Goal: Task Accomplishment & Management: Complete application form

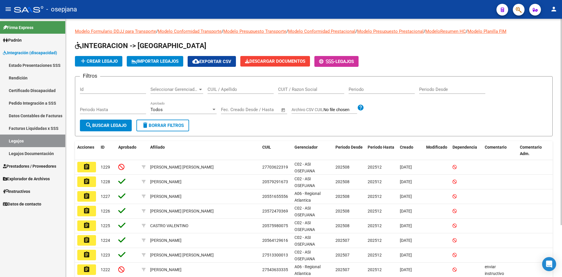
click at [227, 87] on input "CUIL / Apellido" at bounding box center [241, 89] width 66 height 5
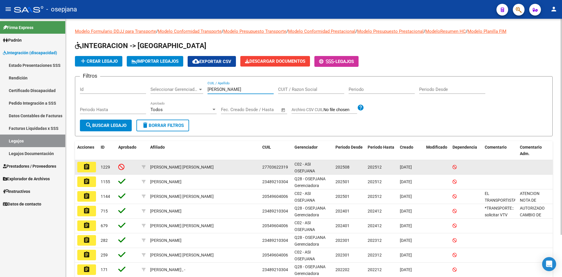
type input "[PERSON_NAME]"
click at [89, 165] on mat-icon "assignment" at bounding box center [86, 166] width 7 height 7
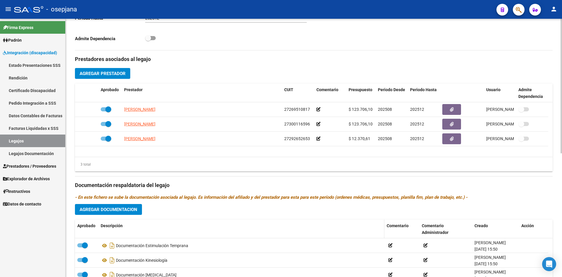
scroll to position [234, 0]
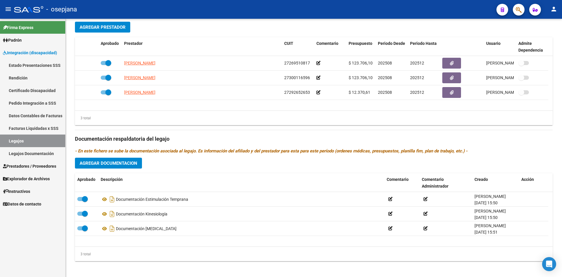
click at [25, 140] on link "Legajos" at bounding box center [32, 140] width 65 height 13
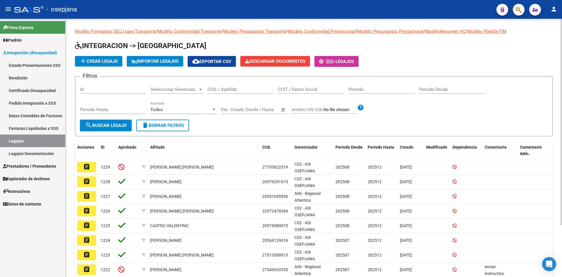
click at [237, 86] on div "CUIL / Apellido" at bounding box center [241, 87] width 66 height 13
click at [238, 86] on div "CUIL / Apellido" at bounding box center [241, 87] width 66 height 13
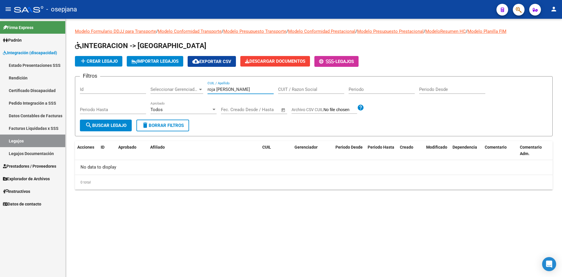
click at [238, 86] on div "roja [PERSON_NAME] CUIL / Apellido" at bounding box center [241, 87] width 66 height 13
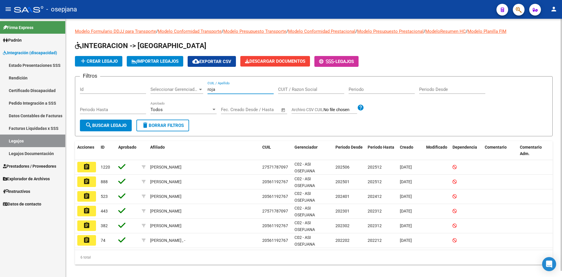
click at [238, 88] on input "roja" at bounding box center [241, 89] width 66 height 5
type input "r"
click at [104, 63] on span "add Crear Legajo" at bounding box center [99, 61] width 38 height 5
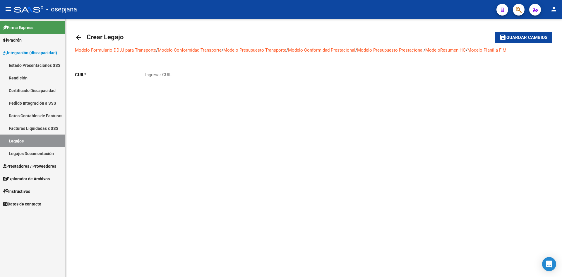
click at [167, 74] on input "Ingresar CUIL" at bounding box center [226, 74] width 162 height 5
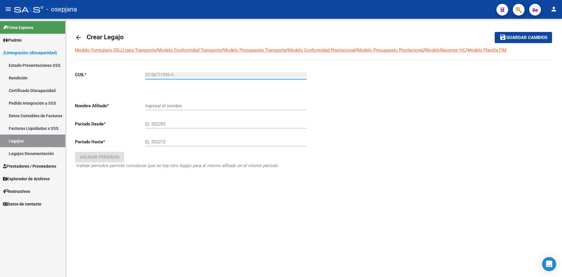
type input "23-56711956-4"
type input "ROJA [PERSON_NAME] [PERSON_NAME]"
click at [170, 102] on div "ROJA [PERSON_NAME] [PERSON_NAME] el nombre" at bounding box center [226, 103] width 162 height 13
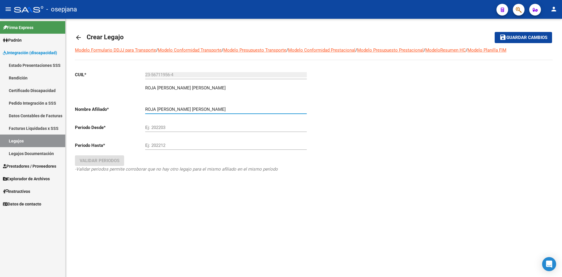
click at [174, 129] on input "Ej: 202203" at bounding box center [226, 127] width 162 height 5
type input "202508"
click at [162, 142] on div "Ej: 202212" at bounding box center [226, 143] width 162 height 13
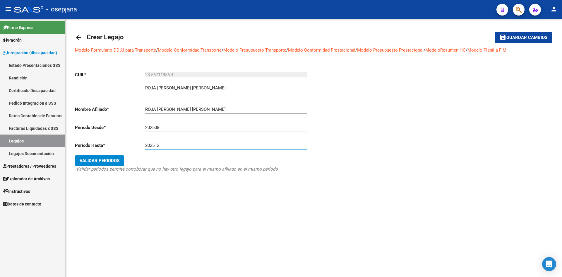
type input "202512"
click at [109, 160] on span "Validar Periodos" at bounding box center [100, 160] width 40 height 5
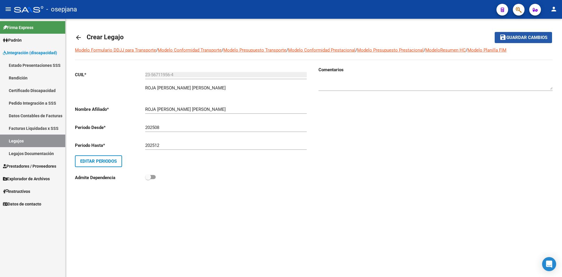
click at [527, 35] on span "Guardar cambios" at bounding box center [526, 37] width 41 height 5
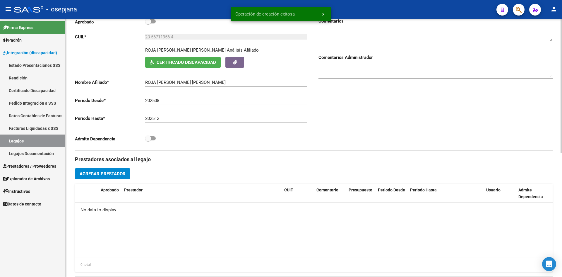
scroll to position [146, 0]
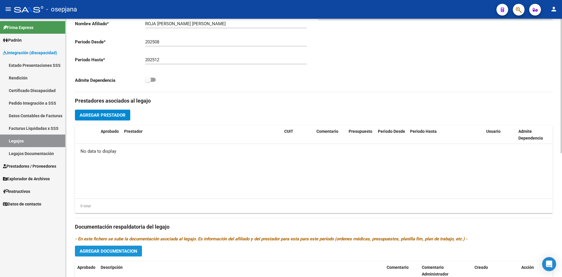
click at [93, 249] on span "Agregar Documentacion" at bounding box center [109, 250] width 58 height 5
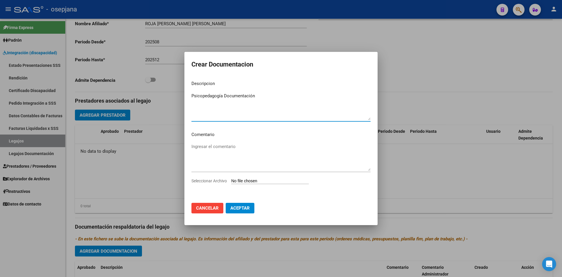
type textarea "Psicopedagogía Documentación"
click at [250, 183] on input "Seleccionar Archivo" at bounding box center [270, 181] width 78 height 6
type input "C:\fakepath\Psicopedagogía - [PERSON_NAME].pdf"
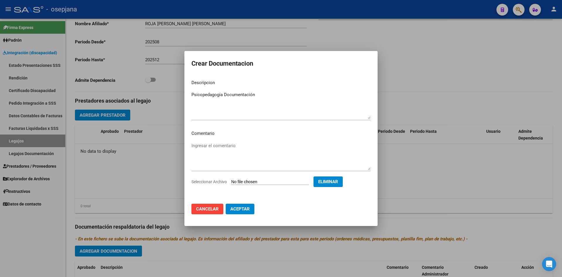
click at [236, 211] on span "Aceptar" at bounding box center [239, 208] width 19 height 5
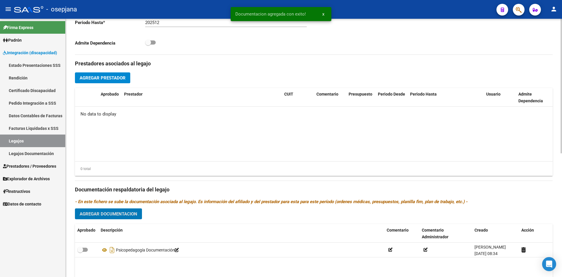
scroll to position [237, 0]
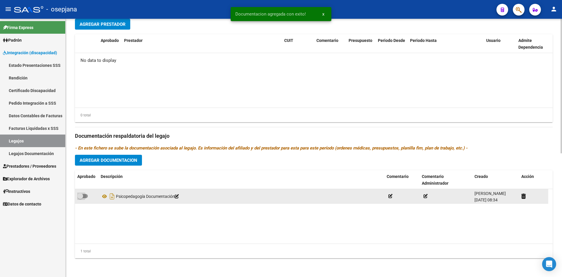
click at [80, 195] on span at bounding box center [80, 196] width 6 height 6
click at [80, 198] on input "checkbox" at bounding box center [80, 198] width 0 height 0
checkbox input "true"
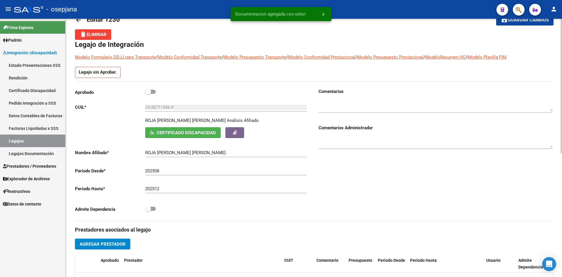
scroll to position [0, 0]
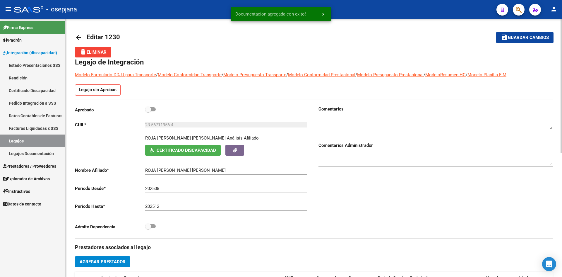
click at [515, 35] on span "Guardar cambios" at bounding box center [528, 37] width 41 height 5
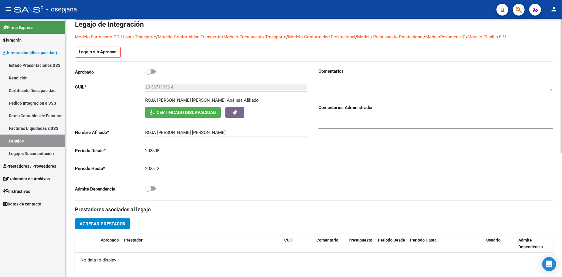
scroll to position [117, 0]
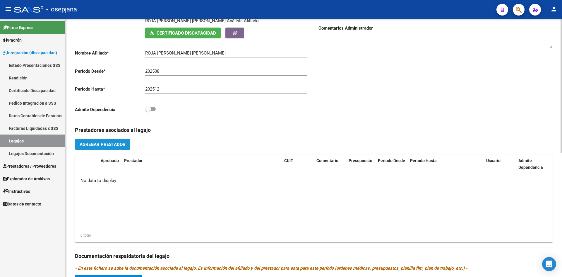
click at [114, 146] on span "Agregar Prestador" at bounding box center [103, 144] width 46 height 5
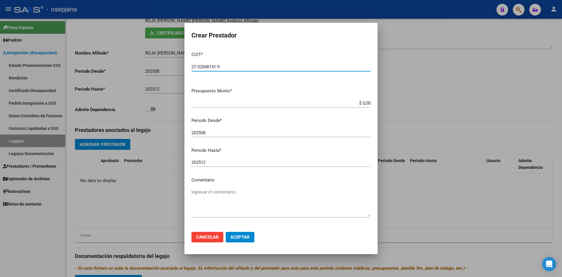
type input "27-32848141-9"
drag, startPoint x: 352, startPoint y: 101, endPoint x: 335, endPoint y: 156, distance: 57.2
click at [382, 109] on div "Crear Prestador CUIT * 27-32848141-9 Ingresar CUIT ARCA Padrón Presupuesto Mont…" at bounding box center [281, 138] width 562 height 277
type input "$ 98.964,88"
click at [241, 238] on span "Aceptar" at bounding box center [239, 236] width 19 height 5
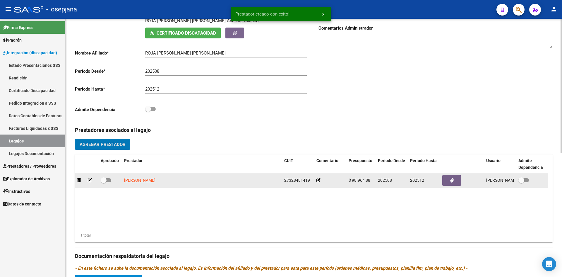
click at [107, 181] on span at bounding box center [106, 180] width 11 height 4
click at [104, 182] on input "checkbox" at bounding box center [103, 182] width 0 height 0
checkbox input "true"
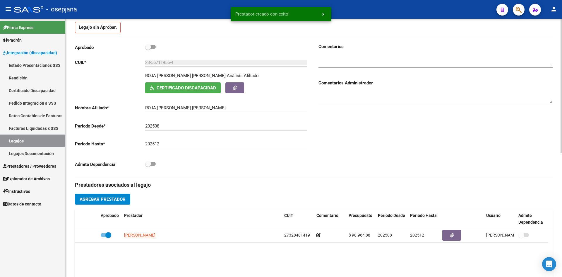
scroll to position [0, 0]
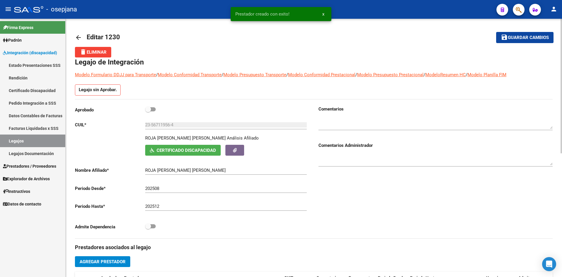
click at [510, 37] on span "Guardar cambios" at bounding box center [528, 37] width 41 height 5
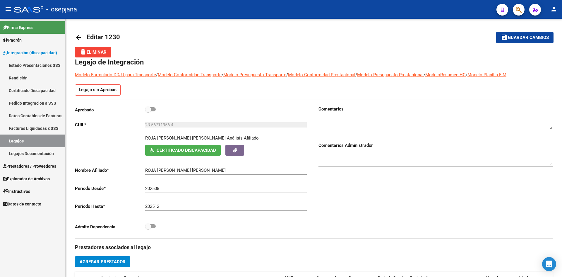
click at [47, 136] on link "Legajos" at bounding box center [32, 140] width 65 height 13
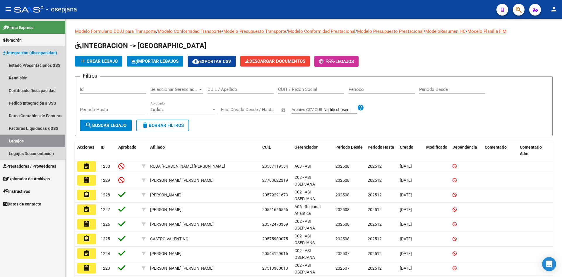
click at [35, 139] on link "Legajos" at bounding box center [32, 140] width 65 height 13
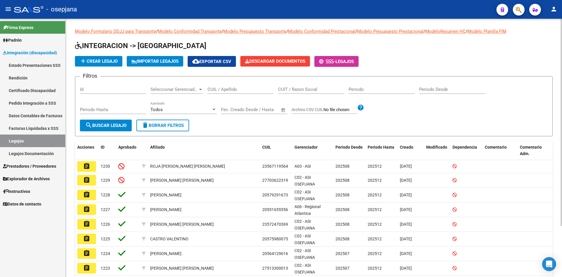
click at [298, 88] on input "CUIT / Razon Social" at bounding box center [311, 89] width 66 height 5
click at [228, 84] on div "CUIL / Apellido" at bounding box center [241, 87] width 66 height 13
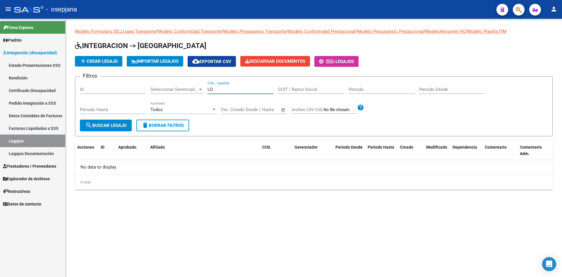
type input "L"
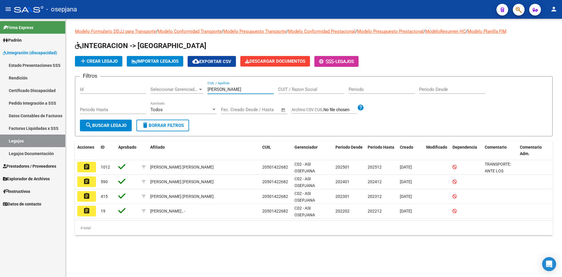
drag, startPoint x: 227, startPoint y: 90, endPoint x: 182, endPoint y: 90, distance: 44.8
click at [182, 90] on div "Filtros Id Seleccionar Gerenciador Seleccionar Gerenciador [PERSON_NAME] CUIL /…" at bounding box center [314, 100] width 468 height 38
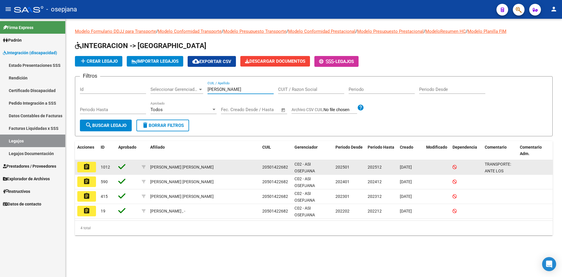
type input "[PERSON_NAME]"
click at [89, 168] on mat-icon "assignment" at bounding box center [86, 166] width 7 height 7
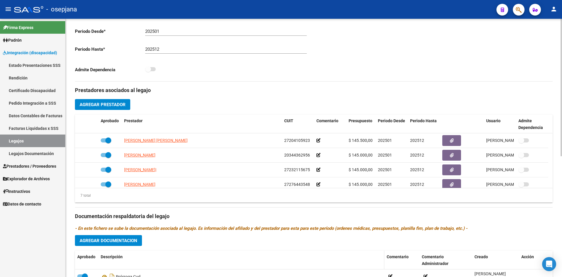
scroll to position [227, 0]
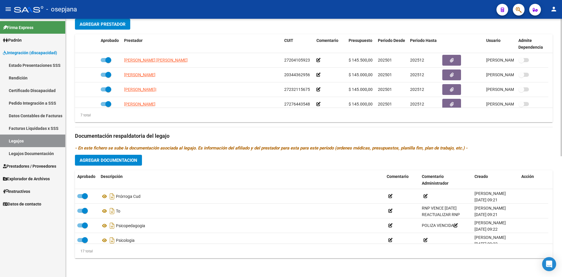
click at [119, 161] on span "Agregar Documentacion" at bounding box center [109, 160] width 58 height 5
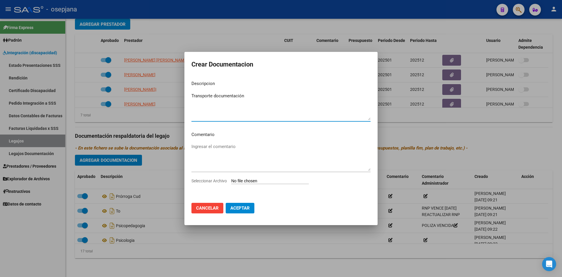
type textarea "Transporte documentación"
click at [254, 184] on div "Seleccionar Archivo" at bounding box center [280, 182] width 179 height 11
click at [254, 183] on input "Seleccionar Archivo" at bounding box center [270, 181] width 78 height 6
type input "C:\fakepath\PRESUPUESTO [PERSON_NAME].pdf"
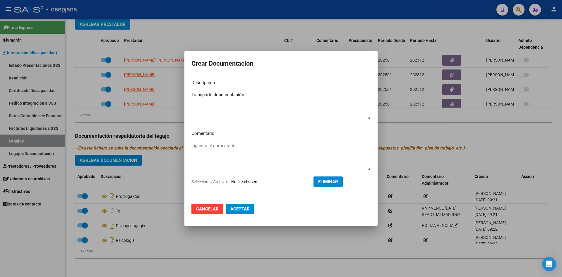
click at [249, 208] on span "Aceptar" at bounding box center [239, 208] width 19 height 5
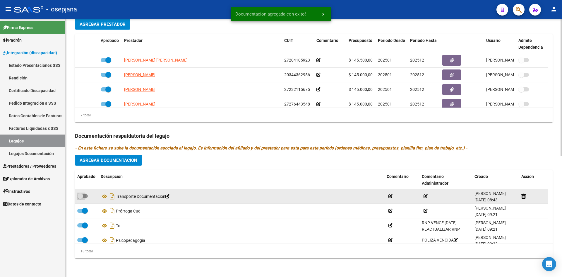
click at [85, 196] on span at bounding box center [82, 196] width 11 height 4
click at [80, 198] on input "checkbox" at bounding box center [80, 198] width 0 height 0
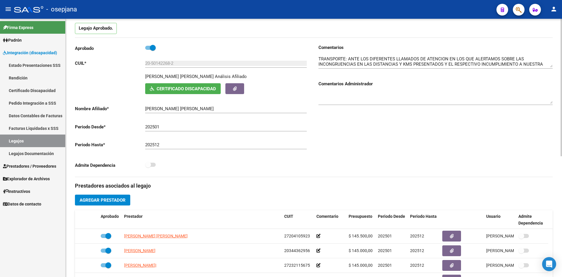
scroll to position [0, 0]
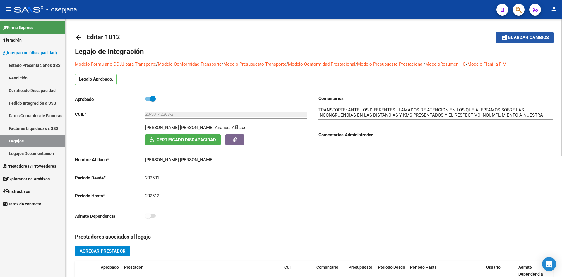
click at [527, 39] on span "Guardar cambios" at bounding box center [528, 37] width 41 height 5
click at [510, 35] on span "save Guardar cambios" at bounding box center [525, 37] width 48 height 5
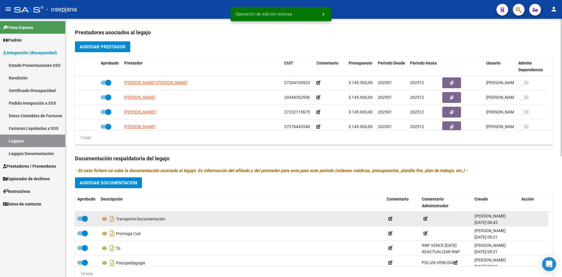
scroll to position [227, 0]
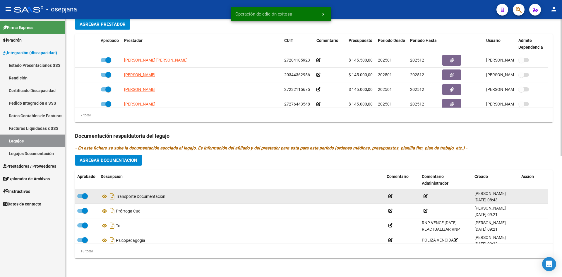
click at [83, 194] on span at bounding box center [85, 196] width 6 height 6
click at [80, 198] on input "checkbox" at bounding box center [80, 198] width 0 height 0
checkbox input "false"
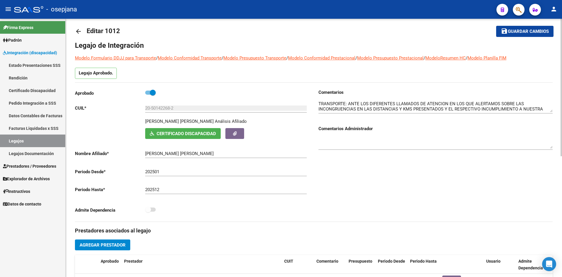
scroll to position [0, 0]
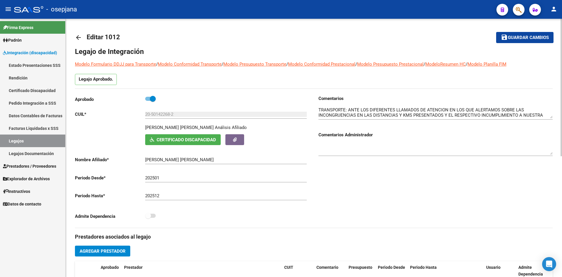
click at [523, 39] on span "Guardar cambios" at bounding box center [528, 37] width 41 height 5
click at [521, 39] on span "Guardar cambios" at bounding box center [528, 37] width 41 height 5
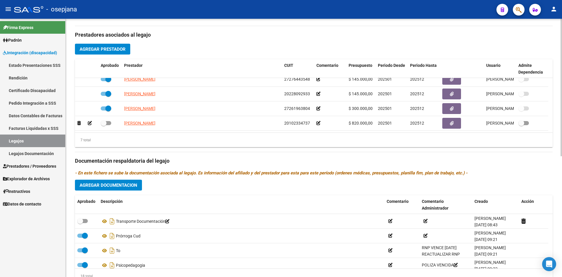
scroll to position [168, 0]
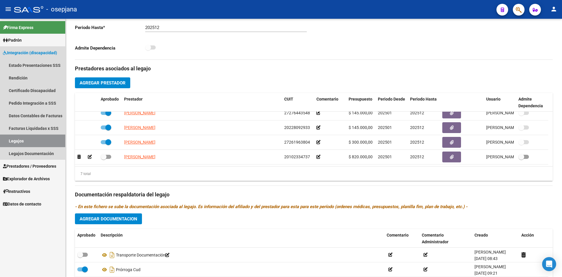
click at [28, 140] on link "Legajos" at bounding box center [32, 140] width 65 height 13
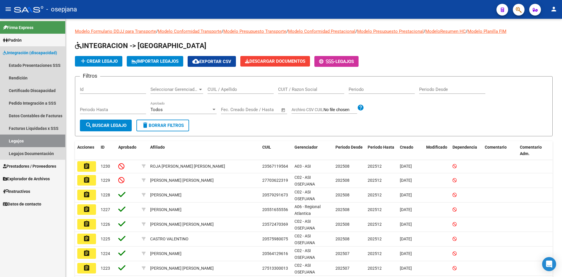
click at [37, 53] on span "Integración (discapacidad)" at bounding box center [30, 52] width 54 height 6
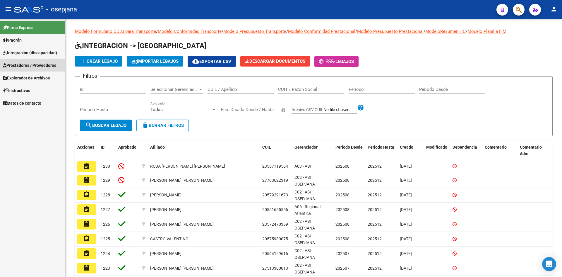
click at [37, 61] on link "Prestadores / Proveedores" at bounding box center [32, 65] width 65 height 13
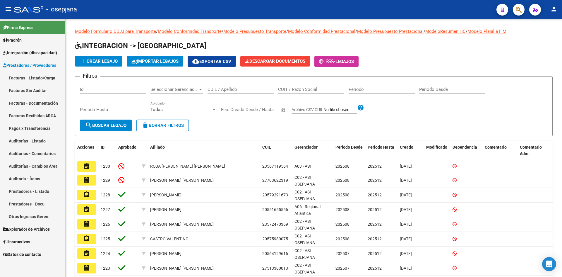
click at [37, 83] on link "Facturas - Listado/Carga" at bounding box center [32, 77] width 65 height 13
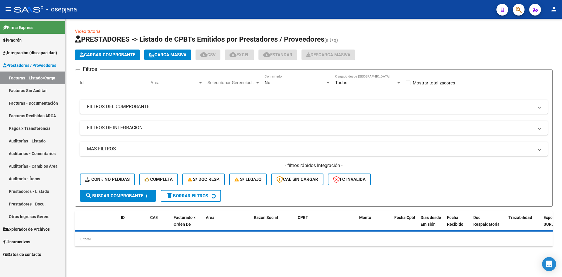
click at [165, 83] on span "Area" at bounding box center [173, 82] width 47 height 5
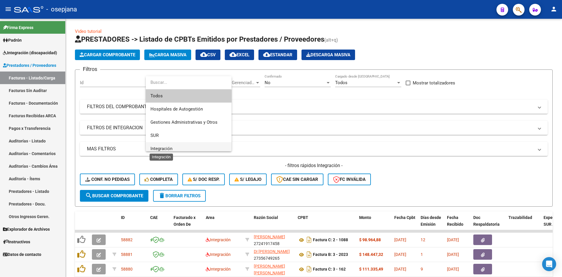
click at [161, 146] on span "Integración" at bounding box center [161, 148] width 22 height 5
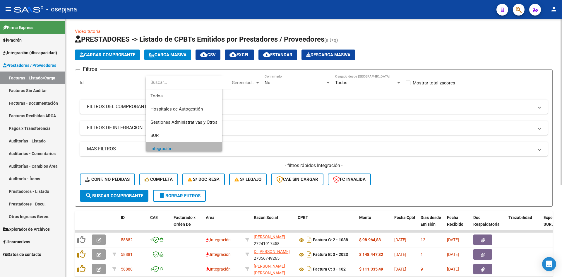
scroll to position [4, 0]
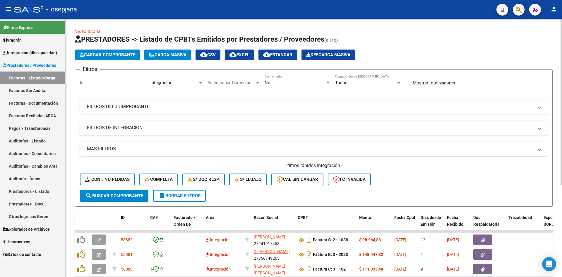
click at [273, 83] on div "No" at bounding box center [295, 82] width 61 height 5
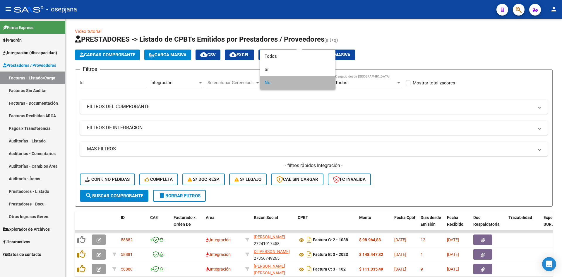
click at [270, 86] on span "No" at bounding box center [298, 82] width 66 height 13
click at [252, 138] on div at bounding box center [281, 138] width 562 height 277
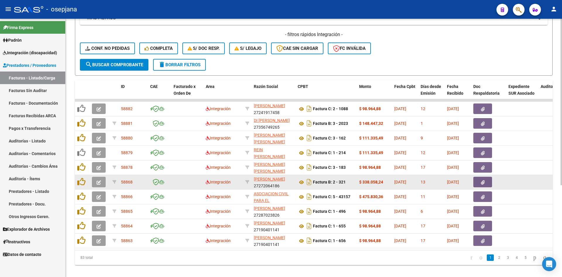
scroll to position [142, 0]
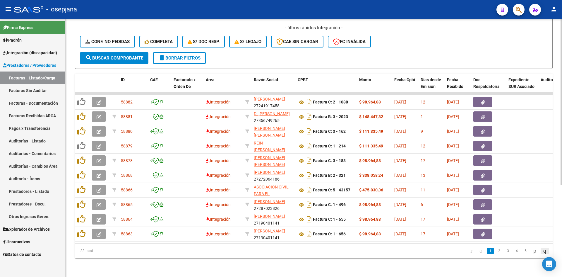
click at [542, 250] on icon "go to last page" at bounding box center [544, 250] width 5 height 7
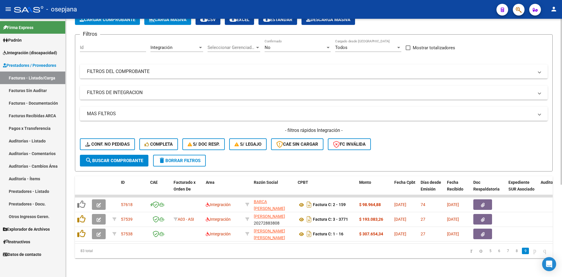
scroll to position [40, 0]
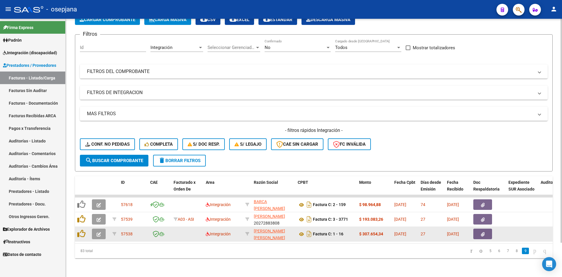
click at [97, 232] on icon "button" at bounding box center [99, 234] width 4 height 4
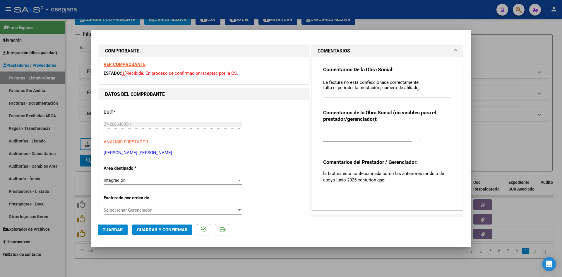
click at [122, 64] on strong "VER COMPROBANTE" at bounding box center [125, 64] width 42 height 5
click at [178, 25] on div at bounding box center [281, 138] width 562 height 277
type input "$ 0,00"
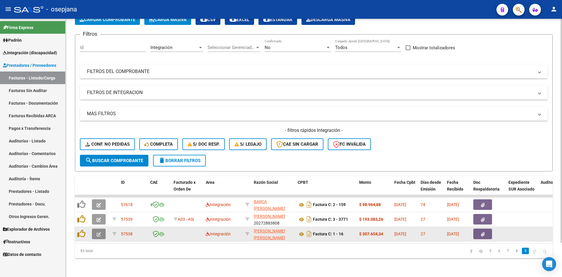
click at [102, 230] on button "button" at bounding box center [99, 233] width 14 height 11
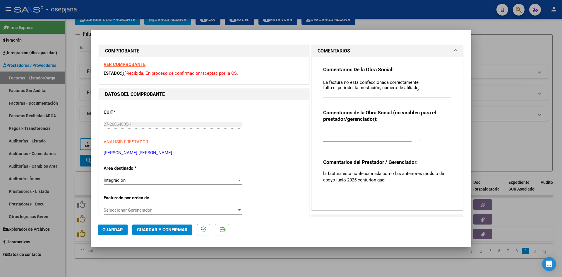
scroll to position [11, 0]
drag, startPoint x: 321, startPoint y: 83, endPoint x: 386, endPoint y: 90, distance: 65.6
click at [386, 90] on textarea "La factura no está confeccionada correctamente, falta el periodo, la prestación…" at bounding box center [371, 85] width 97 height 12
click at [204, 25] on div at bounding box center [281, 138] width 562 height 277
type input "$ 0,00"
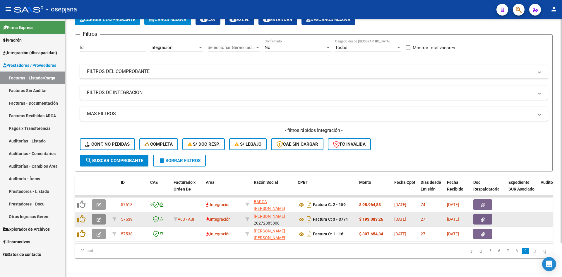
click at [99, 217] on icon "button" at bounding box center [99, 219] width 4 height 4
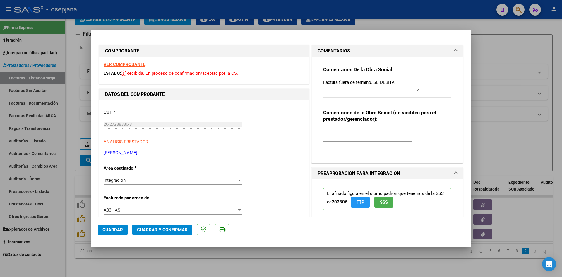
click at [134, 63] on strong "VER COMPROBANTE" at bounding box center [125, 64] width 42 height 5
drag, startPoint x: 320, startPoint y: 82, endPoint x: 387, endPoint y: 83, distance: 67.0
click at [387, 83] on div "Comentarios De la Obra Social: Factura fuera de termino. SE DEBITA. Comentarios…" at bounding box center [387, 107] width 137 height 101
drag, startPoint x: 393, startPoint y: 82, endPoint x: 302, endPoint y: 82, distance: 90.8
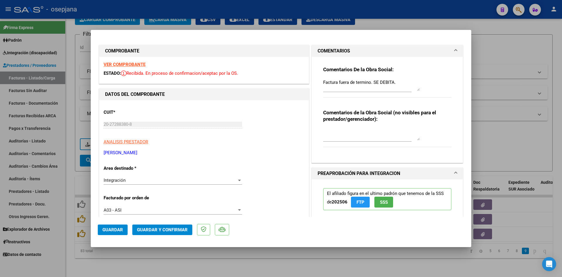
click at [494, 36] on div at bounding box center [281, 138] width 562 height 277
type input "$ 0,00"
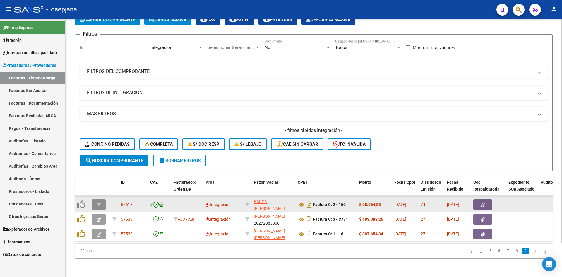
click at [97, 203] on icon "button" at bounding box center [99, 205] width 4 height 4
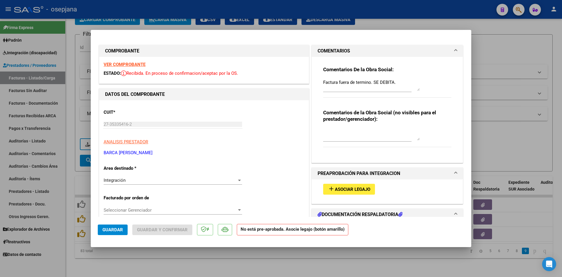
click at [129, 64] on strong "VER COMPROBANTE" at bounding box center [125, 64] width 42 height 5
click at [492, 44] on div at bounding box center [281, 138] width 562 height 277
type input "$ 0,00"
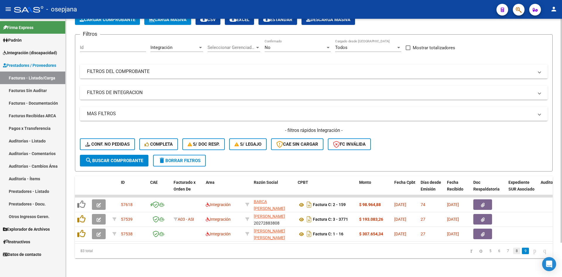
click at [513, 251] on link "8" at bounding box center [516, 250] width 7 height 6
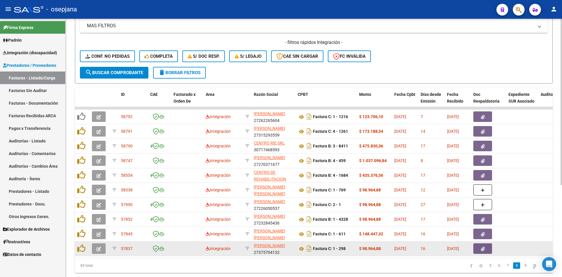
scroll to position [142, 0]
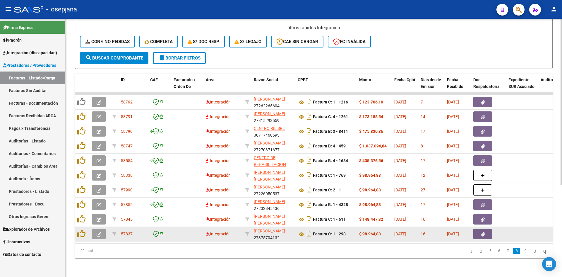
click at [99, 232] on icon "button" at bounding box center [99, 234] width 4 height 4
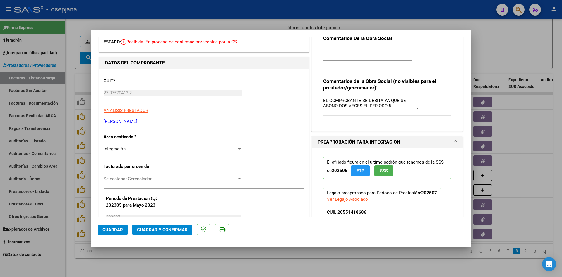
scroll to position [0, 0]
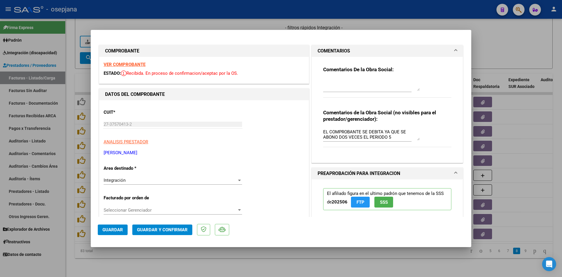
click at [118, 63] on strong "VER COMPROBANTE" at bounding box center [125, 64] width 42 height 5
click at [139, 64] on strong "VER COMPROBANTE" at bounding box center [125, 64] width 42 height 5
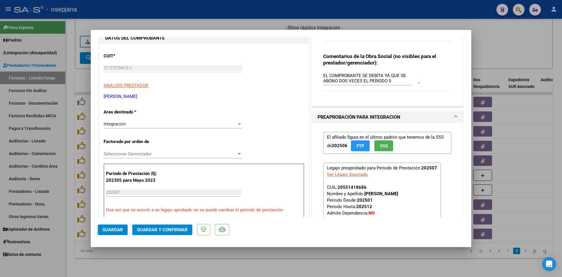
scroll to position [59, 0]
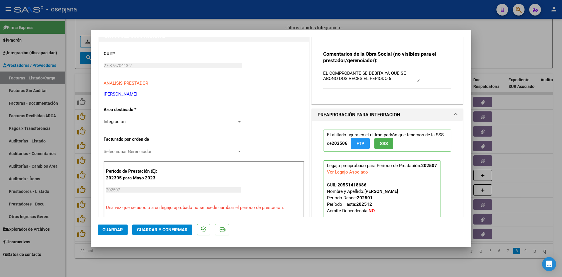
drag, startPoint x: 321, startPoint y: 72, endPoint x: 399, endPoint y: 80, distance: 78.3
click at [399, 80] on textarea "EL COMPROBANTE SE DEBITA YA QUE SE ABONO DOS VECES EL PERIODO 5" at bounding box center [371, 76] width 97 height 12
click at [487, 35] on div at bounding box center [281, 138] width 562 height 277
type input "$ 0,00"
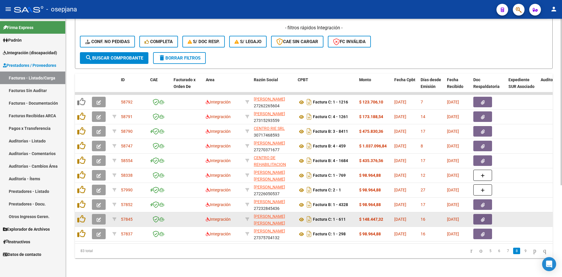
click at [97, 217] on icon "button" at bounding box center [99, 219] width 4 height 4
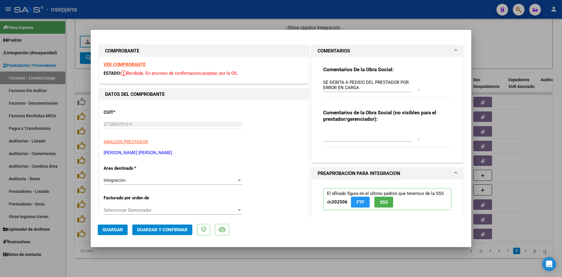
click at [115, 64] on strong "VER COMPROBANTE" at bounding box center [125, 64] width 42 height 5
drag, startPoint x: 319, startPoint y: 82, endPoint x: 365, endPoint y: 85, distance: 45.8
click at [365, 85] on div "Comentarios De la Obra Social: SE DEBITA A PEDIDO DEL PRESTADOR POR ERROR EN CA…" at bounding box center [387, 107] width 137 height 101
drag, startPoint x: 366, startPoint y: 86, endPoint x: 309, endPoint y: 81, distance: 57.3
click at [310, 81] on div "COMENTARIOS Comentarios De la Obra Social: SE DEBITA A PEDIDO DEL PRESTADOR POR…" at bounding box center [387, 104] width 154 height 118
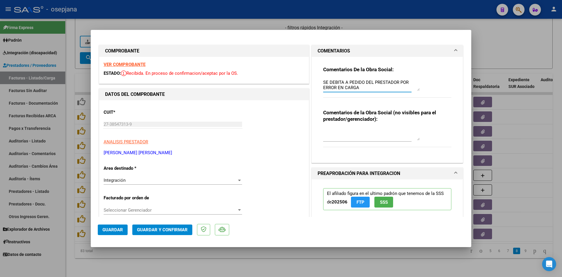
click at [260, 21] on div at bounding box center [281, 138] width 562 height 277
type input "$ 0,00"
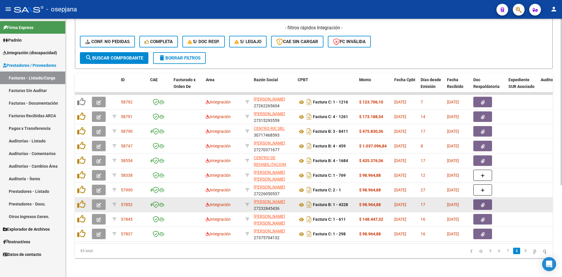
click at [99, 203] on icon "button" at bounding box center [99, 205] width 4 height 4
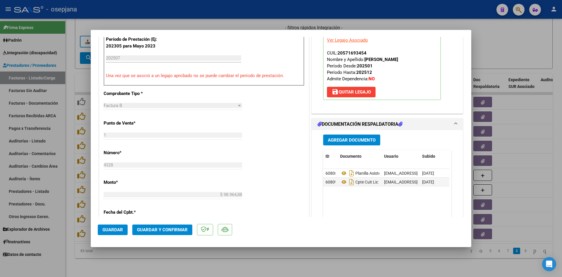
scroll to position [205, 0]
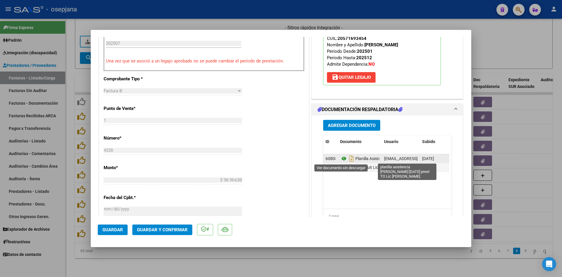
click at [342, 160] on icon at bounding box center [344, 158] width 8 height 7
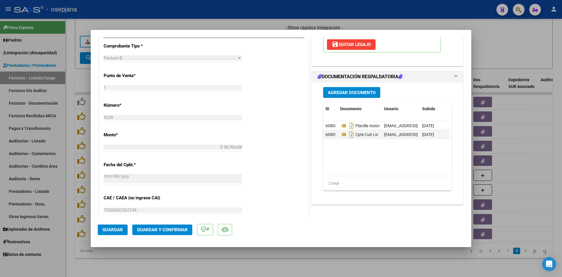
scroll to position [234, 0]
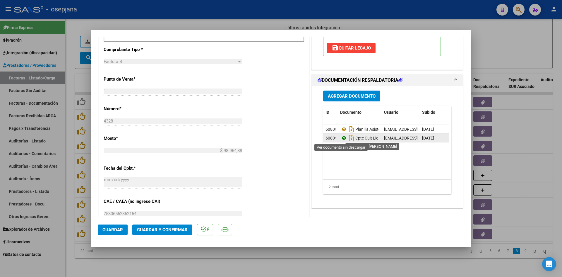
click at [342, 136] on icon at bounding box center [344, 137] width 8 height 7
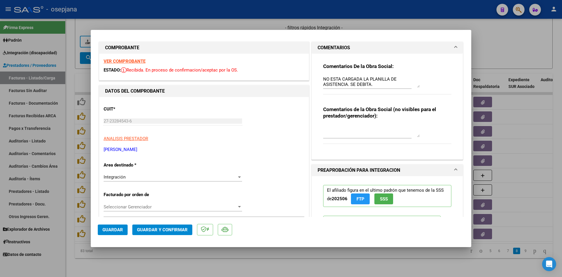
scroll to position [0, 0]
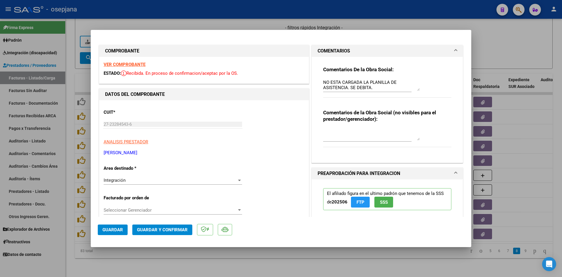
click at [119, 63] on strong "VER COMPROBANTE" at bounding box center [125, 64] width 42 height 5
drag, startPoint x: 319, startPoint y: 80, endPoint x: 374, endPoint y: 85, distance: 55.3
click at [372, 85] on div "Comentarios De la Obra Social: NO ESTA CARGADA LA PLANILLA DE ASISTENCIA. SE DE…" at bounding box center [387, 107] width 137 height 101
drag, startPoint x: 379, startPoint y: 86, endPoint x: 314, endPoint y: 79, distance: 64.8
click at [314, 79] on div "Comentarios De la Obra Social: NO ESTA CARGADA LA PLANILLA DE ASISTENCIA. SE DE…" at bounding box center [387, 110] width 151 height 106
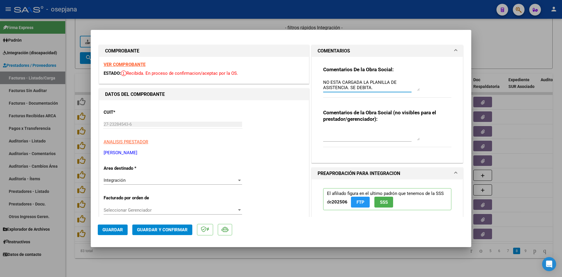
click at [499, 31] on div at bounding box center [281, 138] width 562 height 277
type input "$ 0,00"
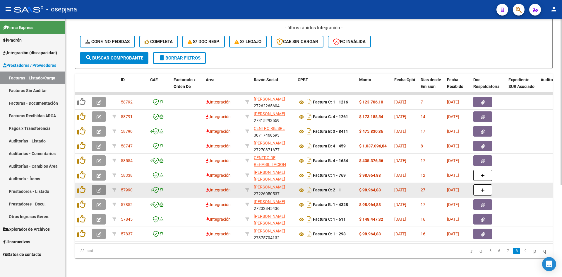
click at [95, 184] on button "button" at bounding box center [99, 189] width 14 height 11
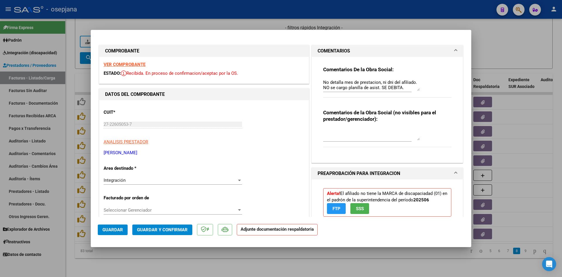
click at [126, 65] on strong "VER COMPROBANTE" at bounding box center [125, 64] width 42 height 5
click at [134, 64] on strong "VER COMPROBANTE" at bounding box center [125, 64] width 42 height 5
drag, startPoint x: 319, startPoint y: 83, endPoint x: 392, endPoint y: 82, distance: 72.9
click at [392, 82] on div "Comentarios De la Obra Social: No detalla mes de prestacion, ni dni del afiliad…" at bounding box center [387, 107] width 137 height 101
drag, startPoint x: 321, startPoint y: 80, endPoint x: 408, endPoint y: 88, distance: 87.3
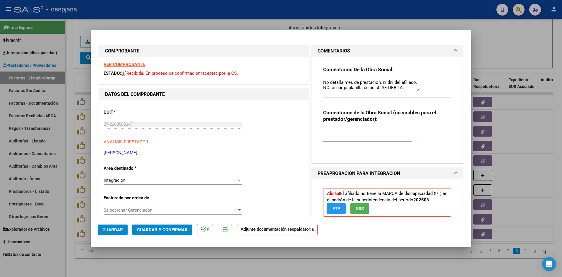
click at [408, 88] on textarea "No detalla mes de prestacion, ni dni del afiliado. NO se cargo planilla de asis…" at bounding box center [371, 85] width 97 height 12
click at [496, 42] on div at bounding box center [281, 138] width 562 height 277
type input "$ 0,00"
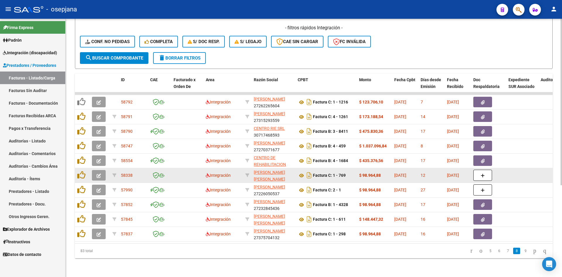
click at [97, 173] on icon "button" at bounding box center [99, 175] width 4 height 4
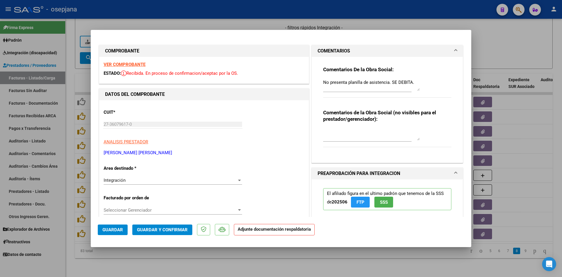
click at [129, 64] on strong "VER COMPROBANTE" at bounding box center [125, 64] width 42 height 5
click at [242, 25] on div at bounding box center [281, 138] width 562 height 277
type input "$ 0,00"
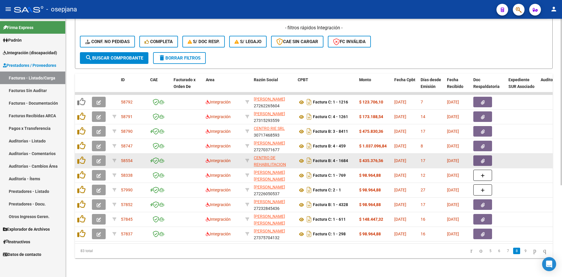
click at [101, 155] on button "button" at bounding box center [99, 160] width 14 height 11
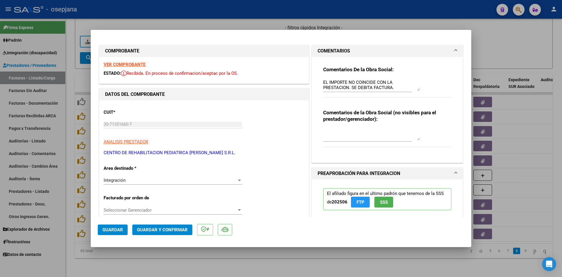
click at [133, 63] on strong "VER COMPROBANTE" at bounding box center [125, 64] width 42 height 5
click at [499, 50] on div at bounding box center [281, 138] width 562 height 277
type input "$ 0,00"
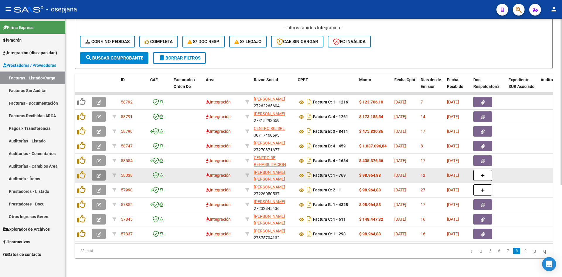
click at [97, 173] on icon "button" at bounding box center [99, 175] width 4 height 4
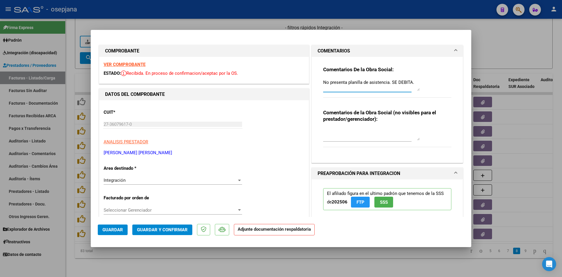
drag, startPoint x: 321, startPoint y: 82, endPoint x: 427, endPoint y: 88, distance: 106.7
click at [427, 88] on div "Comentarios De la Obra Social: No presenta planilla de asistencia. SE DEBITA." at bounding box center [387, 85] width 128 height 38
click at [214, 25] on div at bounding box center [281, 138] width 562 height 277
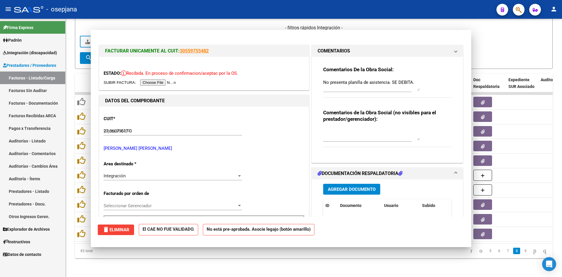
type input "$ 0,00"
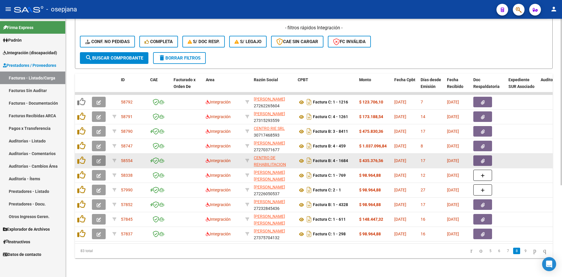
click at [99, 159] on icon "button" at bounding box center [99, 161] width 4 height 4
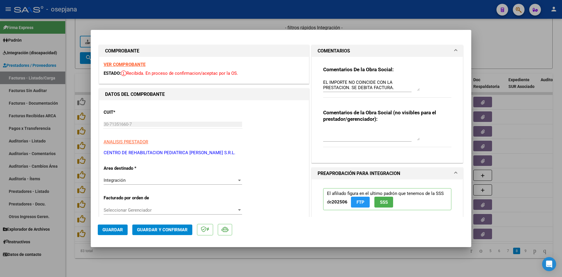
click at [128, 62] on strong "VER COMPROBANTE" at bounding box center [125, 64] width 42 height 5
drag, startPoint x: 320, startPoint y: 83, endPoint x: 395, endPoint y: 87, distance: 74.8
click at [394, 88] on div "Comentarios De la Obra Social: EL IMPORTE NO COINCIDE CON LA PRESTACION. SE DEB…" at bounding box center [387, 107] width 137 height 101
drag, startPoint x: 395, startPoint y: 87, endPoint x: 303, endPoint y: 81, distance: 91.9
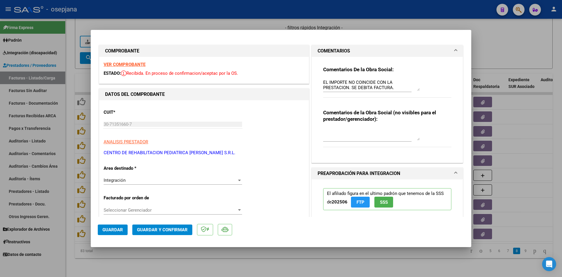
click at [497, 40] on div at bounding box center [281, 138] width 562 height 277
type input "$ 0,00"
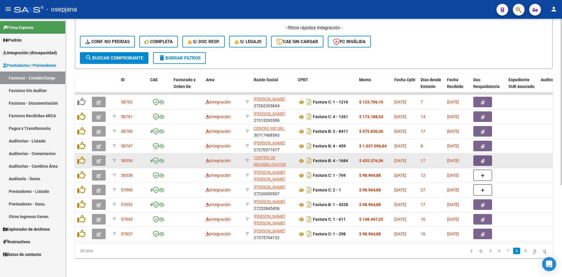
click at [98, 155] on button "button" at bounding box center [99, 160] width 14 height 11
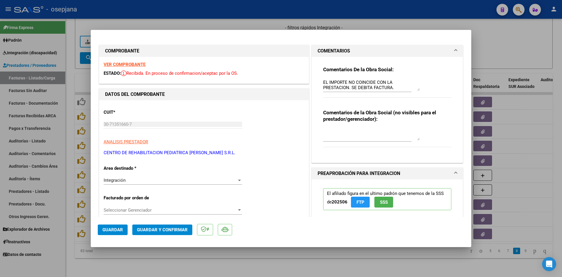
click at [179, 22] on div at bounding box center [281, 138] width 562 height 277
type input "$ 0,00"
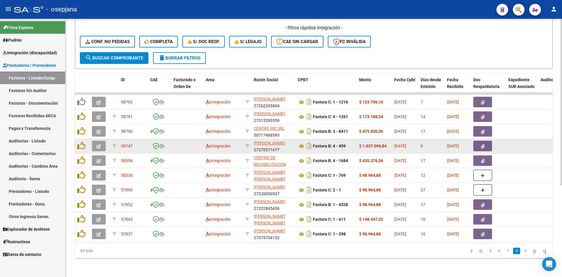
click at [99, 141] on button "button" at bounding box center [99, 146] width 14 height 11
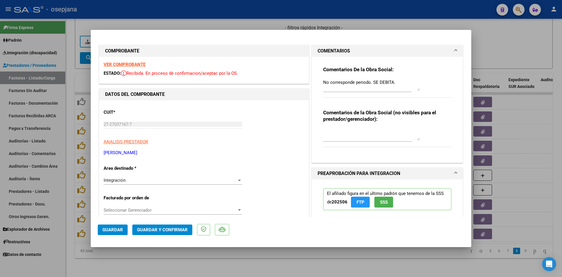
click at [113, 64] on strong "VER COMPROBANTE" at bounding box center [125, 64] width 42 height 5
drag, startPoint x: 320, startPoint y: 82, endPoint x: 407, endPoint y: 83, distance: 87.0
click at [407, 83] on div "Comentarios De la Obra Social: No corresponde periodo. SE DEBITA. Comentarios d…" at bounding box center [387, 107] width 137 height 101
drag, startPoint x: 381, startPoint y: 86, endPoint x: 287, endPoint y: 86, distance: 93.7
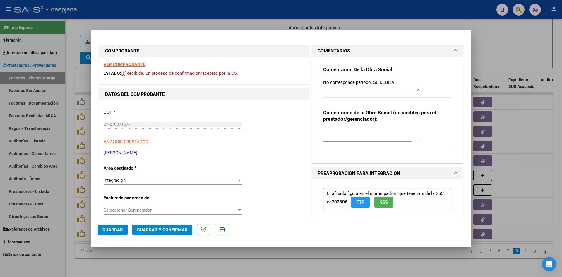
click at [511, 57] on div at bounding box center [281, 138] width 562 height 277
type input "$ 0,00"
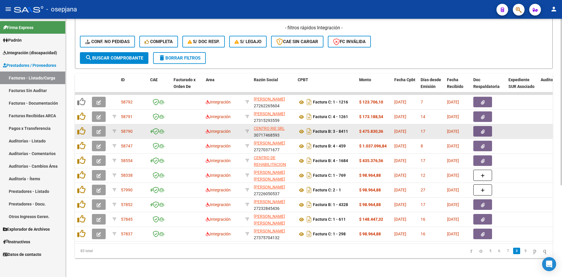
click at [101, 128] on button "button" at bounding box center [99, 131] width 14 height 11
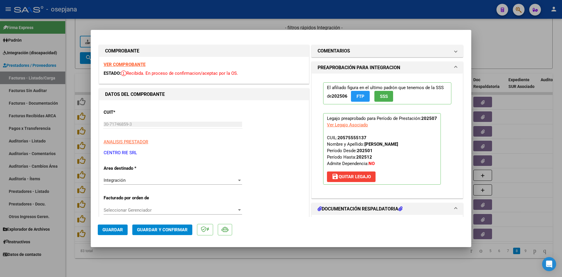
click at [515, 41] on div at bounding box center [281, 138] width 562 height 277
type input "$ 0,00"
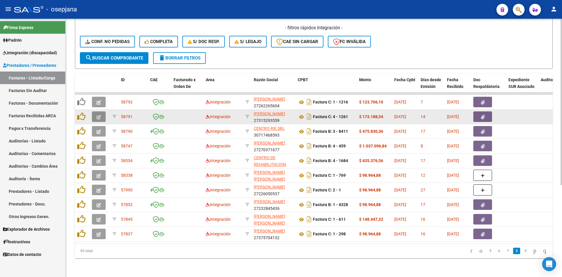
click at [98, 115] on icon "button" at bounding box center [99, 117] width 4 height 4
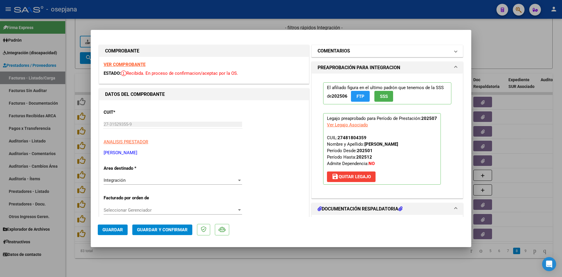
click at [329, 51] on h1 "COMENTARIOS" at bounding box center [334, 50] width 32 height 7
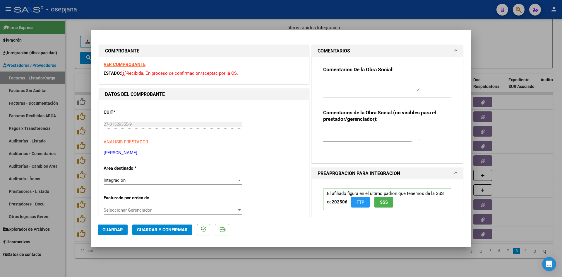
click at [500, 40] on div at bounding box center [281, 138] width 562 height 277
type input "$ 0,00"
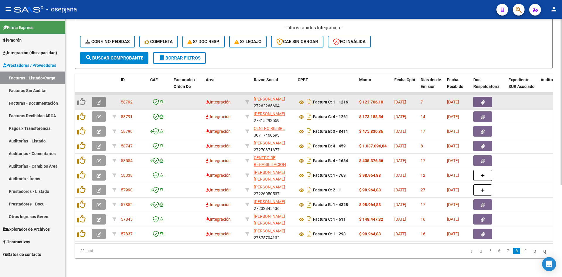
click at [94, 97] on button "button" at bounding box center [99, 102] width 14 height 11
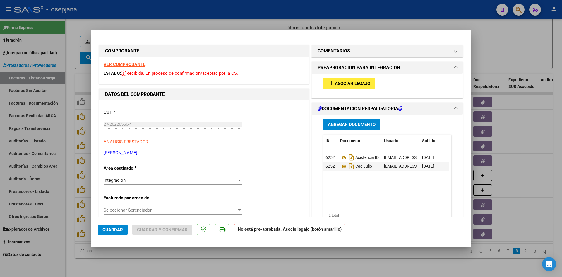
click at [502, 55] on div at bounding box center [281, 138] width 562 height 277
type input "$ 0,00"
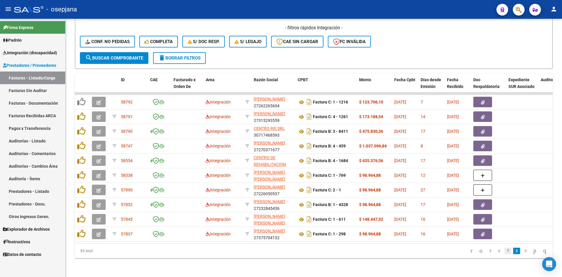
click at [504, 253] on link "7" at bounding box center [507, 250] width 7 height 6
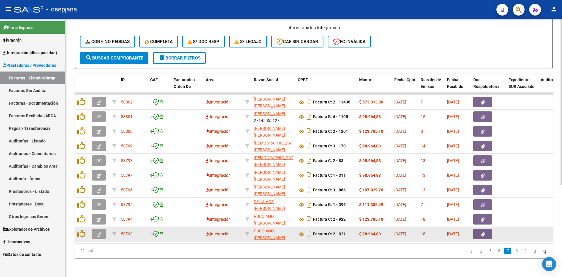
click at [99, 228] on button "button" at bounding box center [99, 233] width 14 height 11
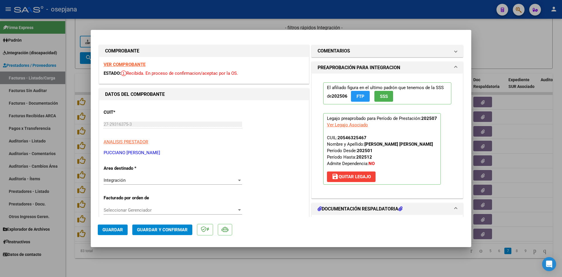
click at [507, 47] on div at bounding box center [281, 138] width 562 height 277
type input "$ 0,00"
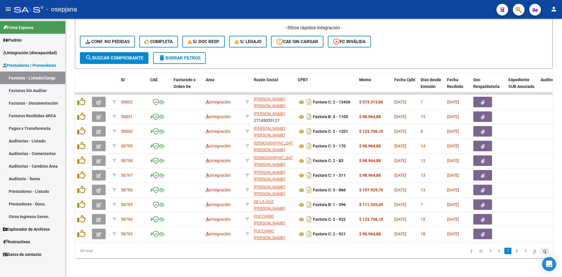
click at [543, 251] on icon "go to last page" at bounding box center [544, 250] width 5 height 7
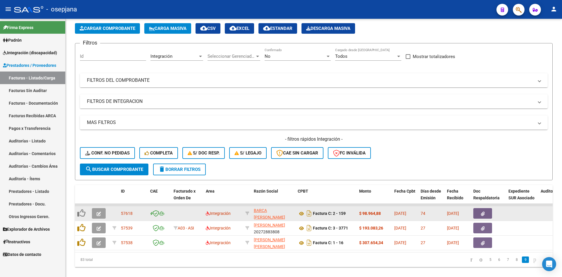
scroll to position [40, 0]
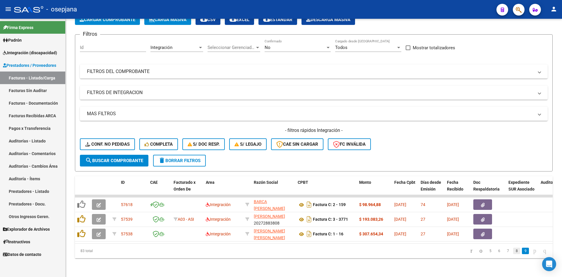
click at [513, 251] on link "8" at bounding box center [516, 250] width 7 height 6
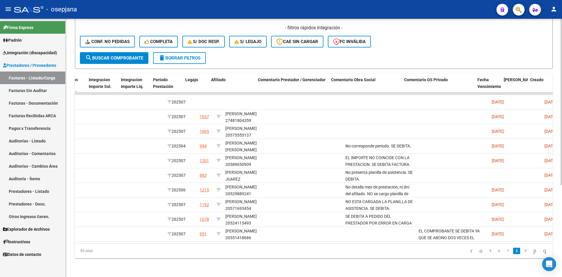
scroll to position [0, 732]
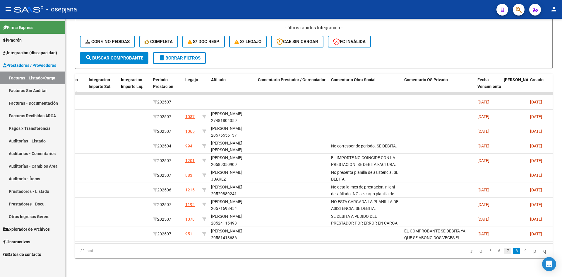
click at [504, 251] on link "7" at bounding box center [507, 250] width 7 height 6
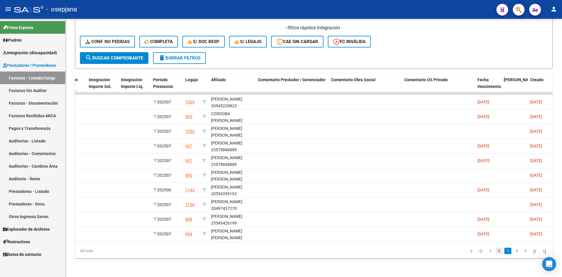
click at [496, 251] on link "6" at bounding box center [499, 250] width 7 height 6
click at [544, 249] on icon "go to last page" at bounding box center [544, 250] width 5 height 7
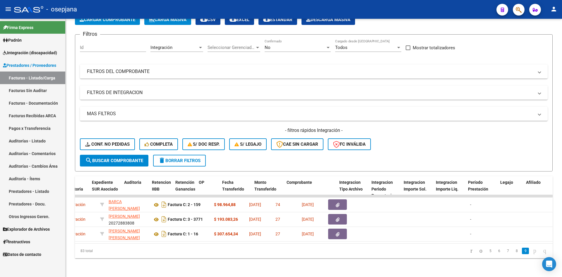
scroll to position [0, 0]
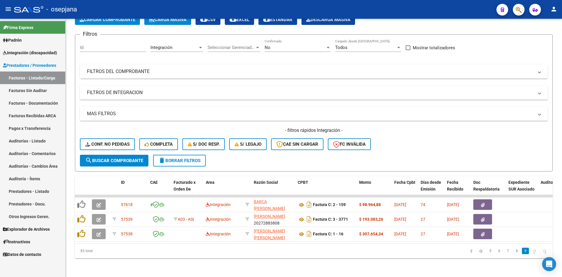
click at [18, 49] on span "Integración (discapacidad)" at bounding box center [30, 52] width 54 height 6
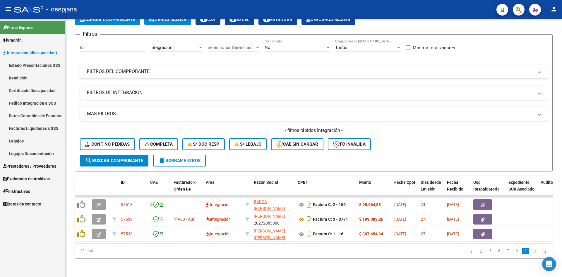
click at [21, 137] on link "Legajos" at bounding box center [32, 140] width 65 height 13
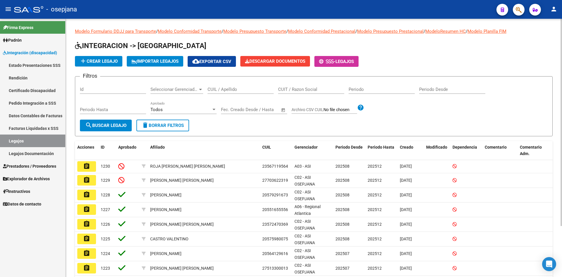
click at [309, 88] on input "CUIT / Razon Social" at bounding box center [311, 89] width 66 height 5
drag, startPoint x: 232, startPoint y: 92, endPoint x: 222, endPoint y: 89, distance: 9.8
click at [229, 91] on input "CUIL / Apellido" at bounding box center [241, 89] width 66 height 5
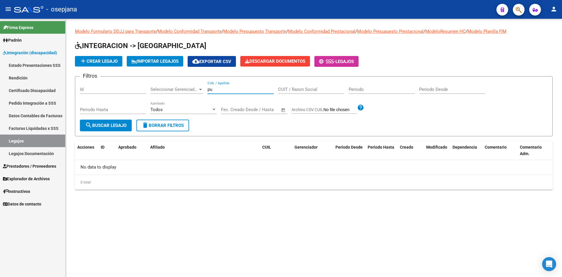
type input "p"
type input "puertas santiago"
drag, startPoint x: 243, startPoint y: 89, endPoint x: 190, endPoint y: 86, distance: 53.7
click at [190, 86] on div "Filtros Id Seleccionar Gerenciador Seleccionar Gerenciador puertas santiago CUI…" at bounding box center [314, 100] width 468 height 38
type input "20550384176"
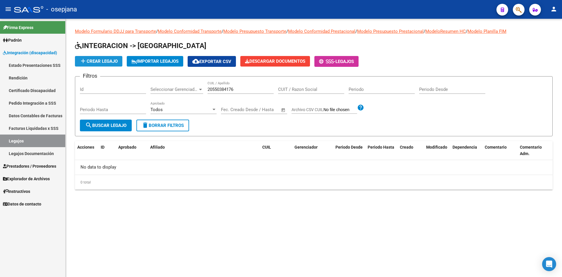
click at [85, 61] on mat-icon "add" at bounding box center [83, 60] width 7 height 7
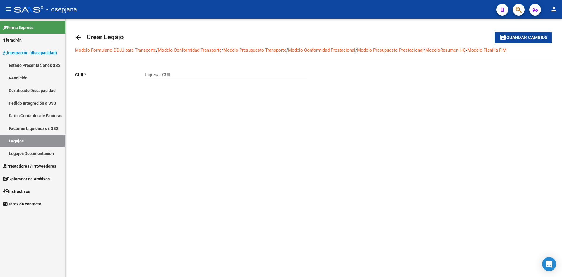
click at [186, 76] on input "Ingresar CUIL" at bounding box center [226, 74] width 162 height 5
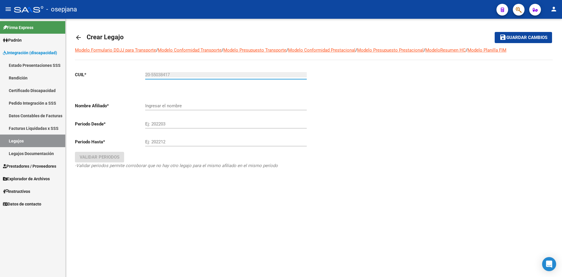
type input "20-55038417-6"
type input "PUERTAS [PERSON_NAME]"
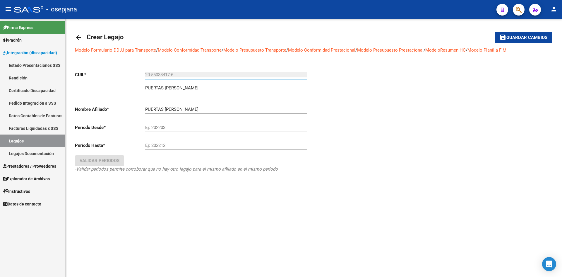
type input "20-55038417-6"
click at [185, 125] on input "Ej: 202203" at bounding box center [226, 127] width 162 height 5
type input "202508"
click at [173, 145] on input "Ej: 202212" at bounding box center [226, 145] width 162 height 5
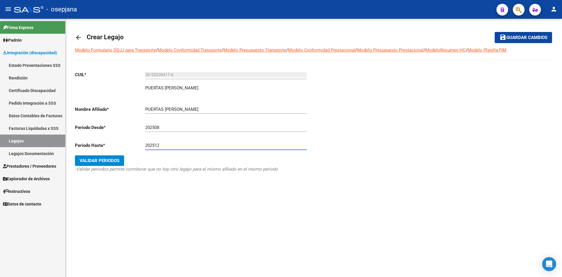
type input "202512"
click at [113, 160] on span "Validar Periodos" at bounding box center [100, 160] width 40 height 5
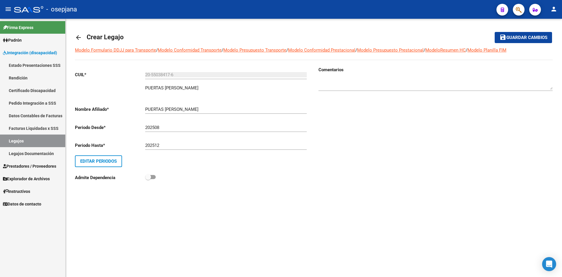
click at [528, 35] on button "save Guardar cambios" at bounding box center [523, 37] width 57 height 11
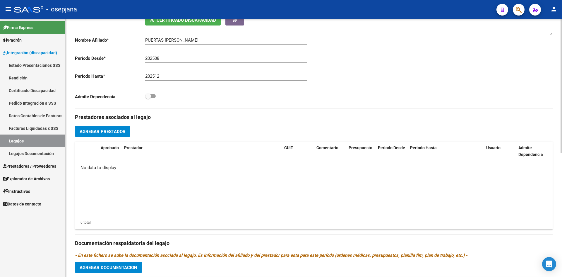
scroll to position [205, 0]
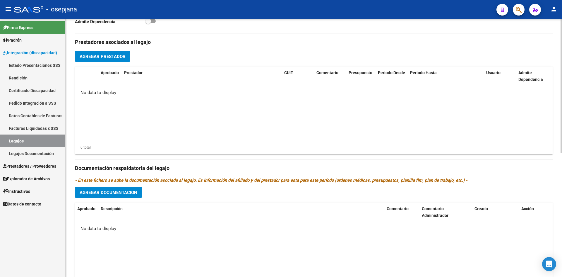
click at [106, 194] on span "Agregar Documentacion" at bounding box center [109, 192] width 58 height 5
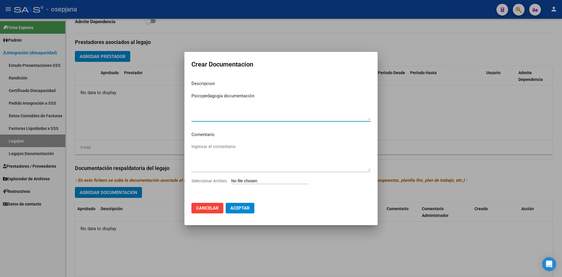
click at [242, 180] on input "Seleccionar Archivo" at bounding box center [270, 181] width 78 height 6
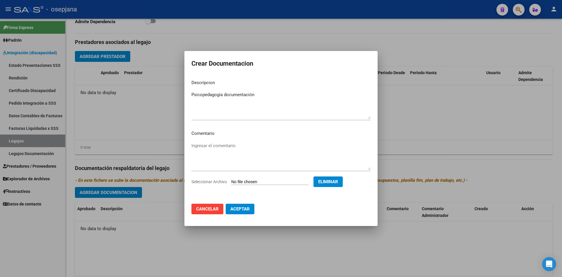
click at [240, 209] on span "Aceptar" at bounding box center [239, 208] width 19 height 5
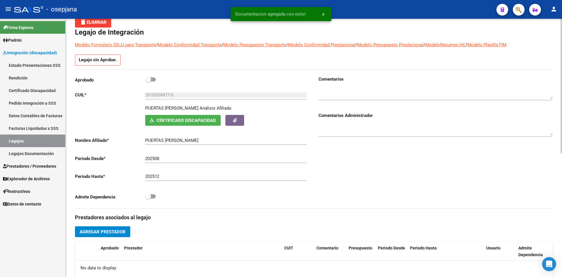
scroll to position [0, 0]
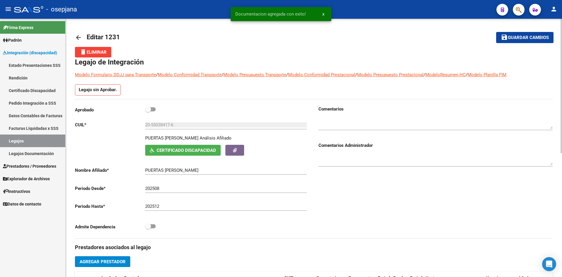
click at [523, 35] on span "Guardar cambios" at bounding box center [528, 37] width 41 height 5
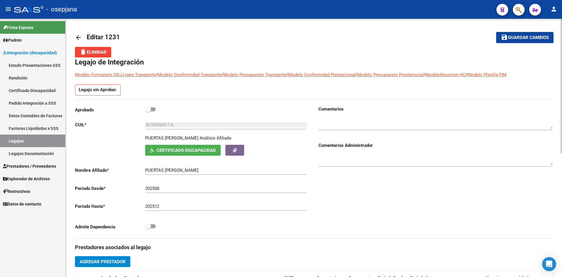
click at [78, 36] on mat-icon "arrow_back" at bounding box center [78, 37] width 7 height 7
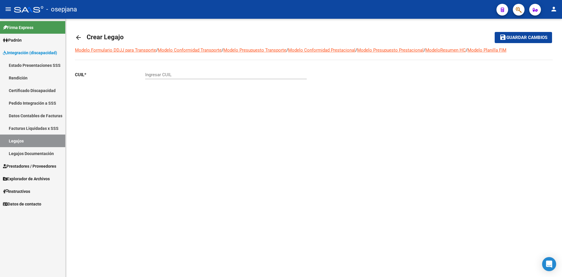
click at [30, 141] on link "Legajos" at bounding box center [32, 140] width 65 height 13
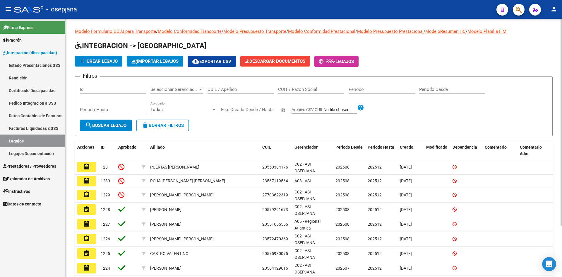
click at [247, 87] on input "CUIL / Apellido" at bounding box center [241, 89] width 66 height 5
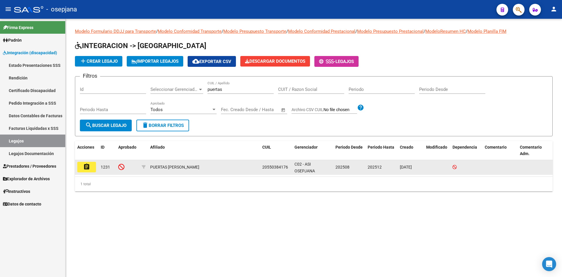
drag, startPoint x: 101, startPoint y: 166, endPoint x: 109, endPoint y: 168, distance: 8.8
click at [109, 168] on span "1231" at bounding box center [105, 167] width 9 height 5
drag, startPoint x: 263, startPoint y: 166, endPoint x: 299, endPoint y: 166, distance: 36.0
click at [299, 166] on div "assignment [GEOGRAPHIC_DATA][PERSON_NAME] 20550384176 C02 - ASI OSEPJANA 202508…" at bounding box center [314, 167] width 478 height 15
click at [88, 166] on mat-icon "assignment" at bounding box center [86, 166] width 7 height 7
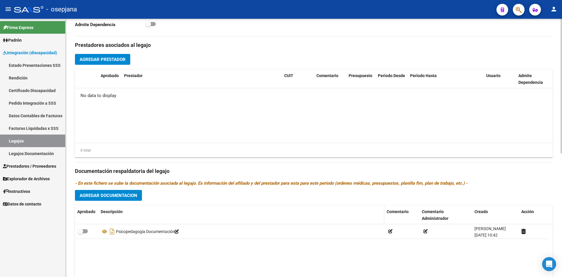
scroll to position [237, 0]
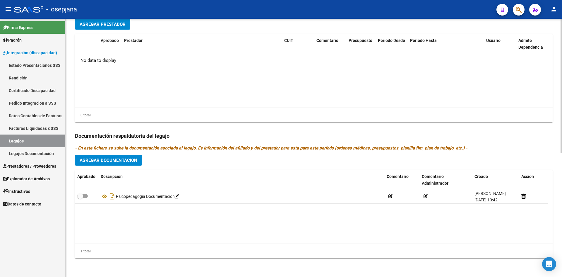
click at [106, 159] on span "Agregar Documentacion" at bounding box center [109, 160] width 58 height 5
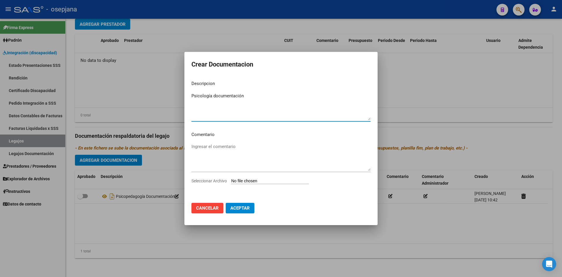
click at [250, 184] on div "Seleccionar Archivo" at bounding box center [280, 182] width 179 height 11
click at [248, 179] on input "Seleccionar Archivo" at bounding box center [270, 181] width 78 height 6
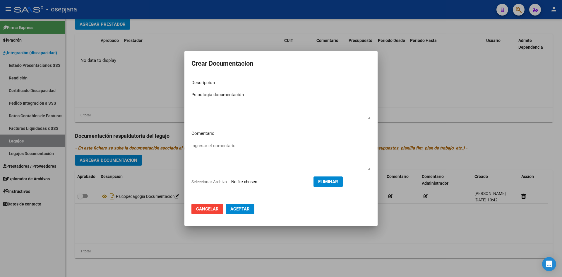
click at [235, 209] on span "Aceptar" at bounding box center [239, 208] width 19 height 5
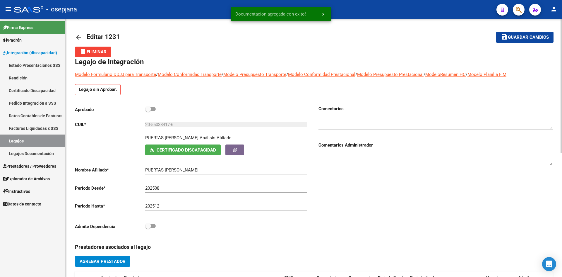
scroll to position [0, 0]
click at [514, 37] on span "Guardar cambios" at bounding box center [528, 37] width 41 height 5
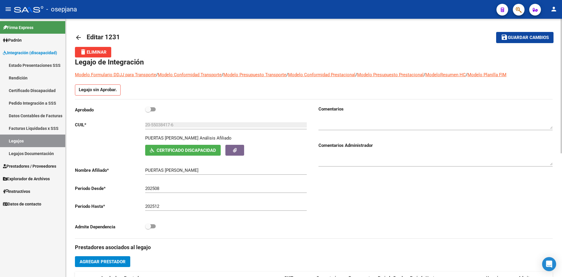
click at [521, 34] on button "save Guardar cambios" at bounding box center [524, 37] width 57 height 11
click at [26, 140] on link "Legajos" at bounding box center [32, 140] width 65 height 13
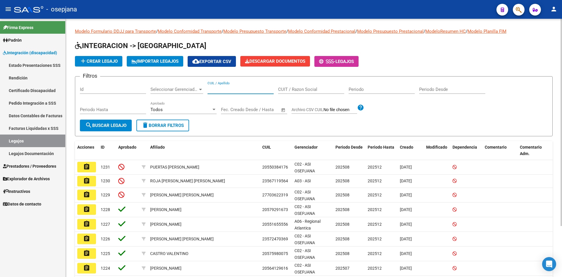
click at [258, 90] on input "CUIL / Apellido" at bounding box center [241, 89] width 66 height 5
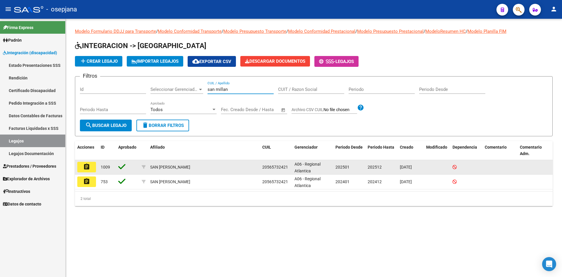
click at [85, 167] on mat-icon "assignment" at bounding box center [86, 166] width 7 height 7
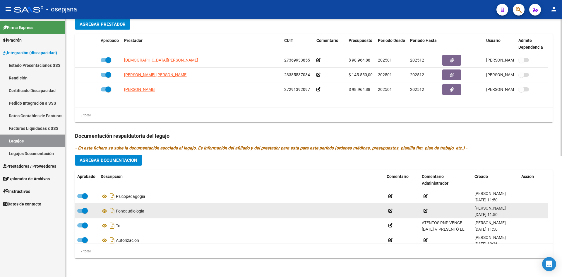
scroll to position [50, 0]
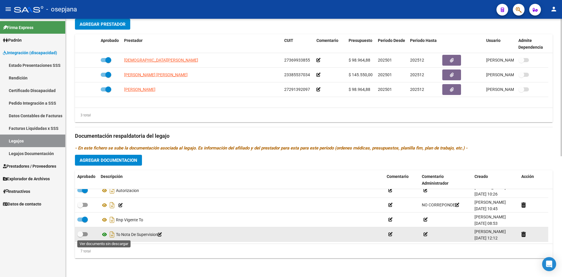
click at [103, 234] on icon at bounding box center [105, 234] width 8 height 7
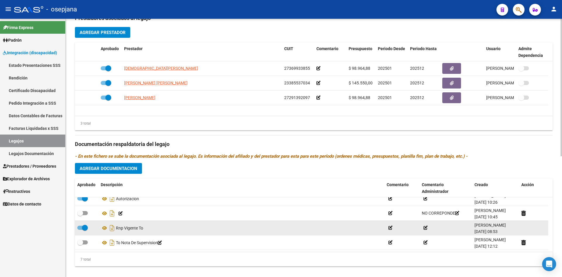
scroll to position [227, 0]
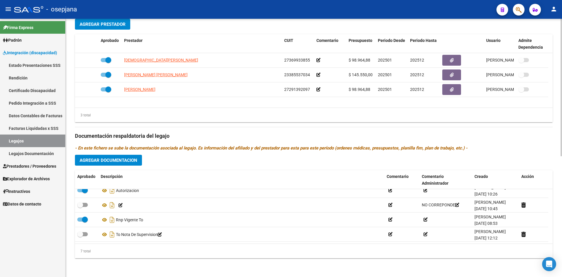
click at [107, 160] on span "Agregar Documentacion" at bounding box center [109, 160] width 58 height 5
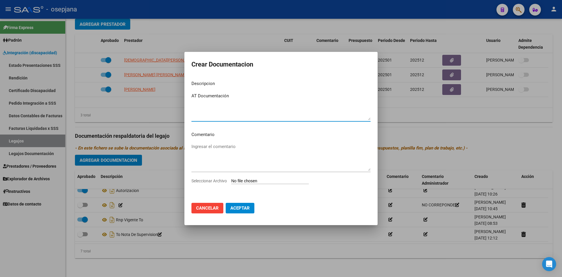
click at [249, 182] on input "Seleccionar Archivo" at bounding box center [270, 181] width 78 height 6
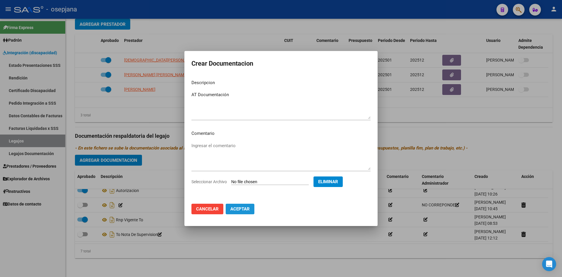
click at [242, 210] on span "Aceptar" at bounding box center [239, 208] width 19 height 5
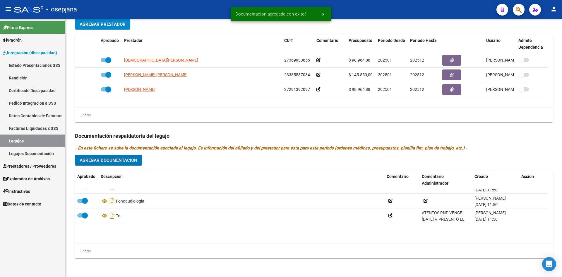
scroll to position [0, 0]
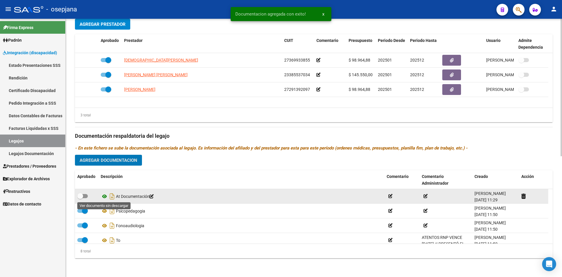
click at [104, 195] on icon at bounding box center [105, 196] width 8 height 7
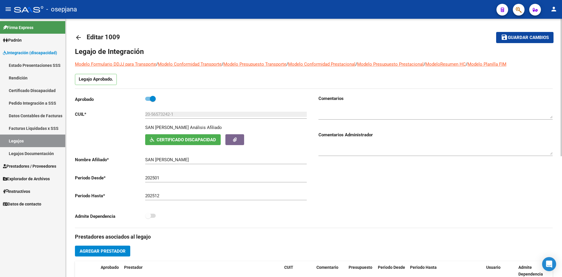
click at [511, 35] on span "Guardar cambios" at bounding box center [528, 37] width 41 height 5
click at [519, 38] on span "Guardar cambios" at bounding box center [528, 37] width 41 height 5
click at [517, 36] on span "Guardar cambios" at bounding box center [528, 37] width 41 height 5
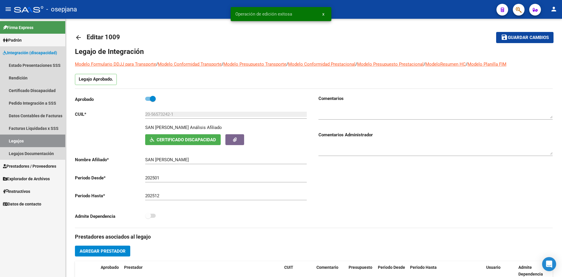
click at [26, 140] on link "Legajos" at bounding box center [32, 140] width 65 height 13
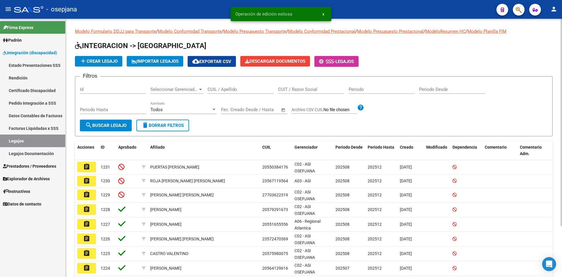
click at [247, 88] on input "CUIL / Apellido" at bounding box center [241, 89] width 66 height 5
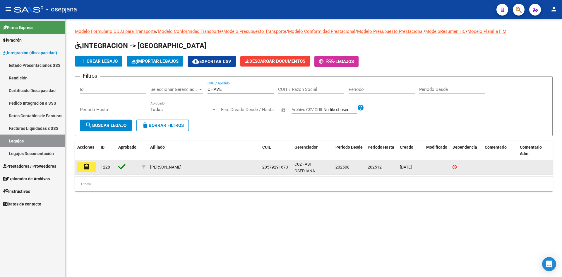
click at [90, 165] on mat-icon "assignment" at bounding box center [86, 166] width 7 height 7
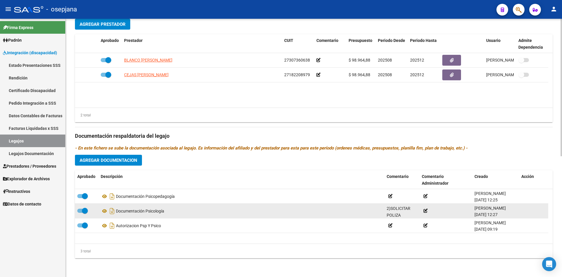
scroll to position [94, 0]
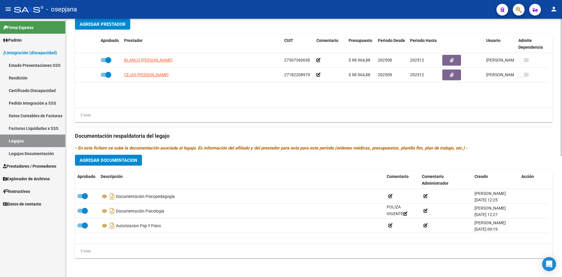
click at [100, 159] on span "Agregar Documentacion" at bounding box center [109, 160] width 58 height 5
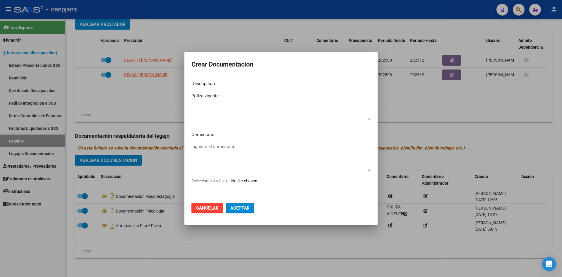
click at [267, 181] on input "Seleccionar Archivo" at bounding box center [270, 181] width 78 height 6
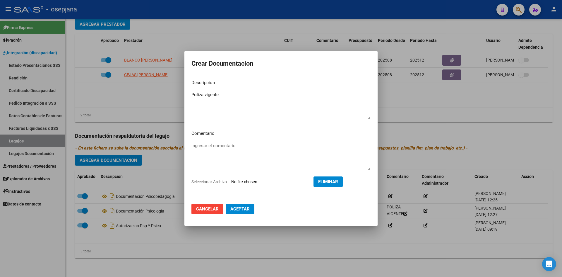
click at [244, 208] on span "Aceptar" at bounding box center [239, 208] width 19 height 5
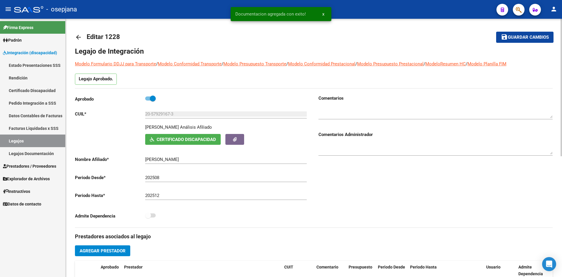
scroll to position [0, 0]
click at [509, 35] on span "Guardar cambios" at bounding box center [528, 37] width 41 height 5
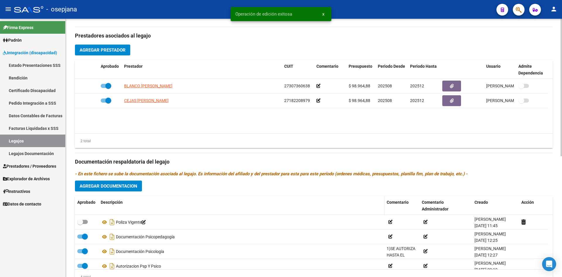
scroll to position [227, 0]
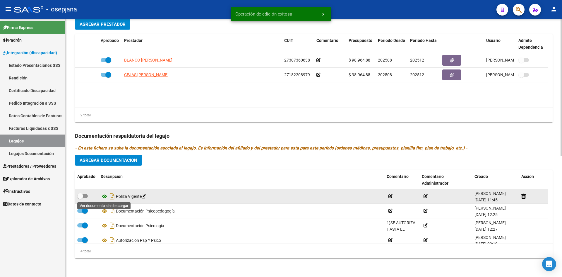
click at [106, 196] on icon at bounding box center [105, 196] width 8 height 7
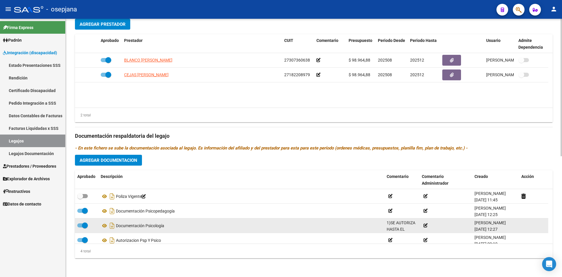
click at [426, 224] on icon at bounding box center [426, 225] width 4 height 4
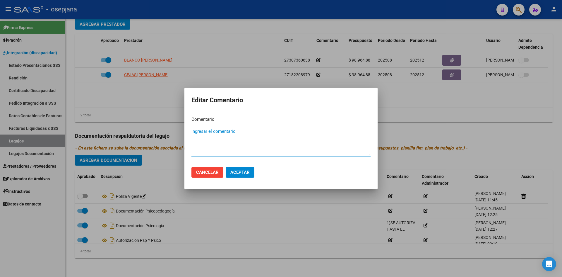
click at [396, 128] on div at bounding box center [281, 138] width 562 height 277
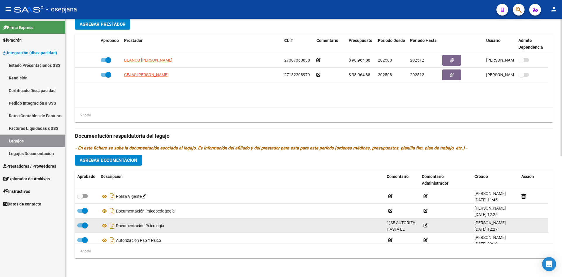
click at [399, 223] on span "1)SE AUTORIZA HASTA EL [DATE][PERSON_NAME] (VENCE RNP) LUEGO DEBE PRESENTAR RNP…" at bounding box center [402, 272] width 31 height 105
click at [389, 223] on span "1)SE AUTORIZA HASTA EL [DATE][PERSON_NAME] (VENCE RNP) LUEGO DEBE PRESENTAR RNP…" at bounding box center [402, 272] width 31 height 105
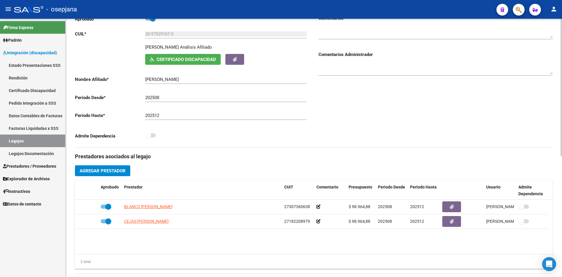
scroll to position [0, 0]
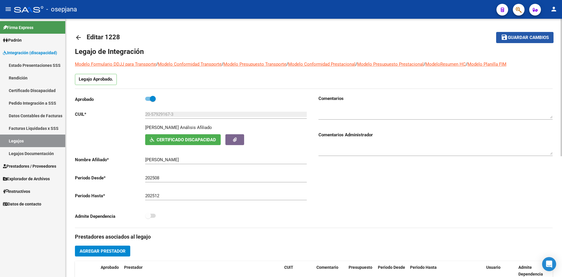
click at [517, 36] on span "Guardar cambios" at bounding box center [528, 37] width 41 height 5
click at [520, 36] on span "Guardar cambios" at bounding box center [528, 37] width 41 height 5
click at [40, 141] on link "Legajos" at bounding box center [32, 140] width 65 height 13
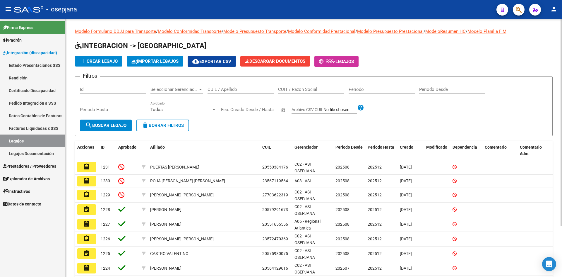
click at [223, 89] on input "CUIL / Apellido" at bounding box center [241, 89] width 66 height 5
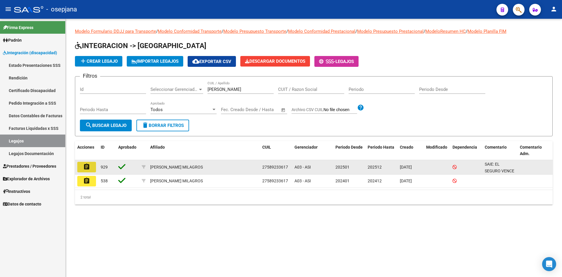
click at [87, 162] on button "assignment" at bounding box center [86, 167] width 19 height 11
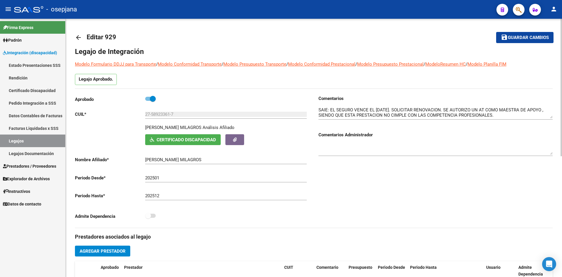
click at [204, 135] on button "Certificado Discapacidad" at bounding box center [183, 139] width 76 height 11
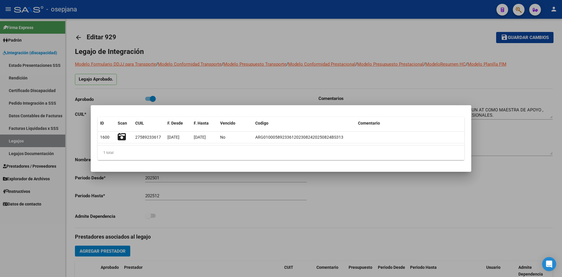
click at [228, 93] on div at bounding box center [281, 138] width 562 height 277
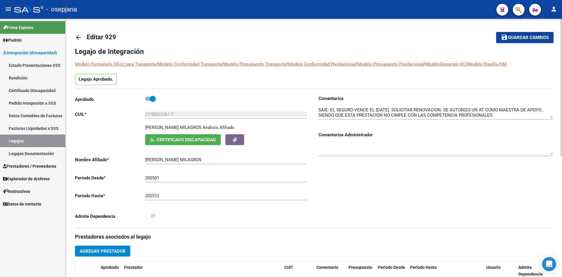
click at [206, 142] on span "Certificado Discapacidad" at bounding box center [186, 139] width 59 height 5
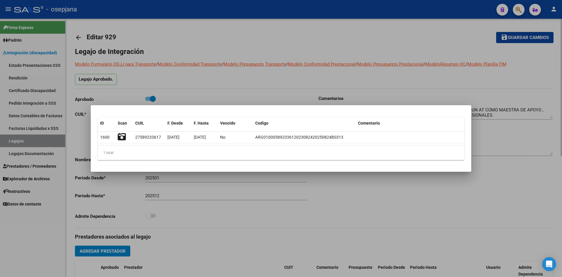
click at [254, 91] on div at bounding box center [281, 138] width 562 height 277
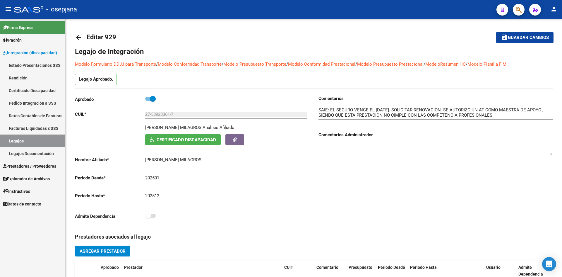
click at [32, 140] on link "Legajos" at bounding box center [32, 140] width 65 height 13
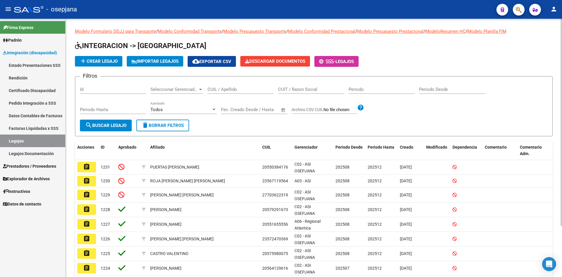
click at [247, 89] on input "CUIL / Apellido" at bounding box center [241, 89] width 66 height 5
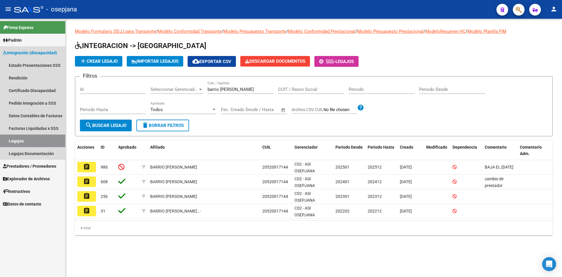
click at [21, 142] on link "Legajos" at bounding box center [32, 140] width 65 height 13
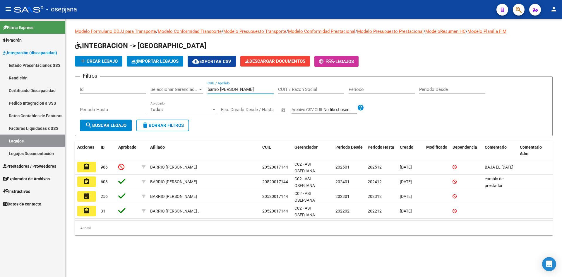
drag, startPoint x: 234, startPoint y: 90, endPoint x: 148, endPoint y: 90, distance: 86.9
click at [148, 90] on div "Filtros Id Seleccionar Gerenciador Seleccionar Gerenciador barrio [PERSON_NAME]…" at bounding box center [314, 100] width 468 height 38
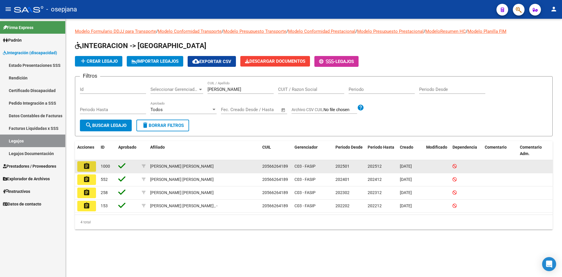
click at [82, 165] on button "assignment" at bounding box center [86, 166] width 19 height 11
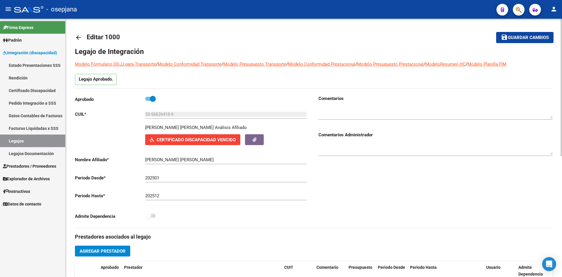
click at [225, 140] on span "Certificado Discapacidad Vencido" at bounding box center [196, 139] width 79 height 5
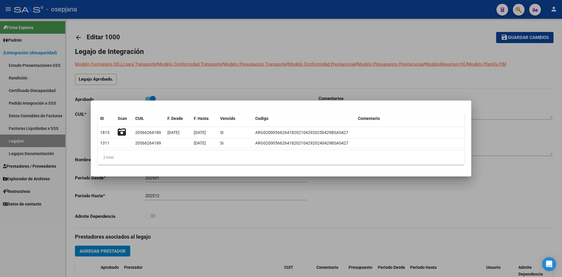
click at [380, 222] on div at bounding box center [281, 138] width 562 height 277
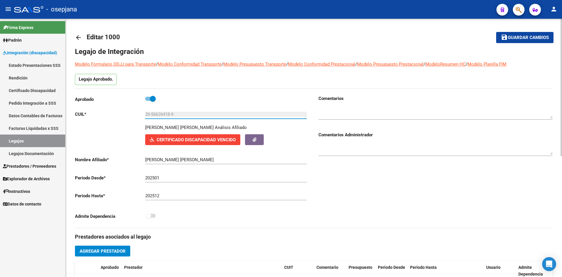
drag, startPoint x: 145, startPoint y: 113, endPoint x: 184, endPoint y: 112, distance: 39.0
click at [184, 112] on input "20-56626418-9" at bounding box center [226, 114] width 162 height 5
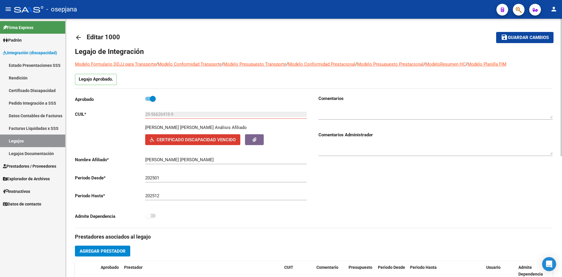
click at [192, 138] on span "Certificado Discapacidad Vencido" at bounding box center [196, 139] width 79 height 5
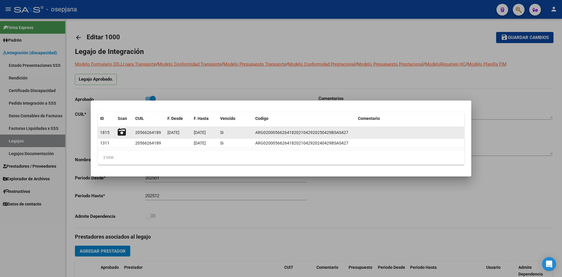
click at [123, 134] on icon at bounding box center [122, 132] width 8 height 8
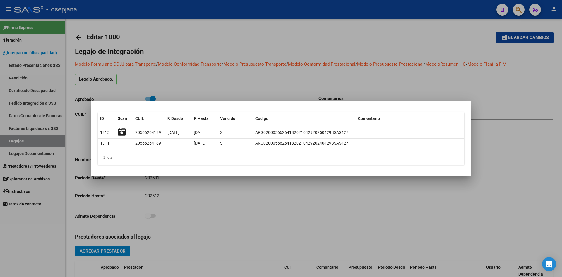
click at [226, 73] on div at bounding box center [281, 138] width 562 height 277
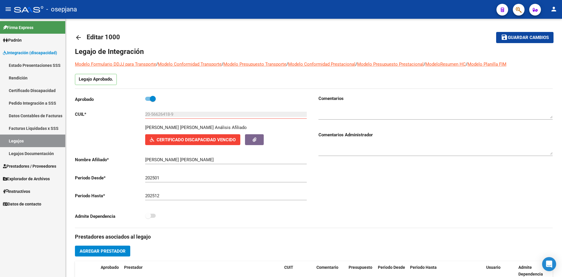
click at [45, 141] on link "Legajos" at bounding box center [32, 140] width 65 height 13
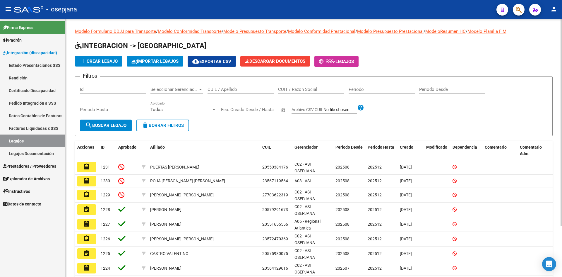
click at [220, 92] on input "CUIL / Apellido" at bounding box center [241, 89] width 66 height 5
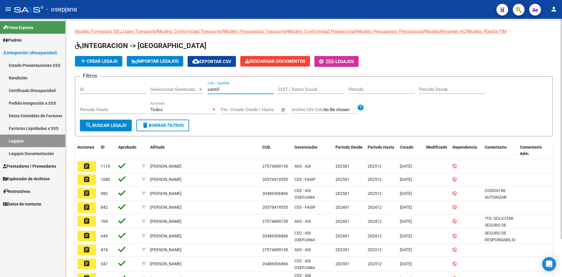
click at [239, 89] on input "santill" at bounding box center [241, 89] width 66 height 5
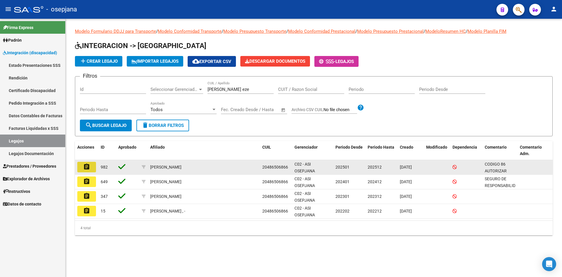
click at [86, 166] on mat-icon "assignment" at bounding box center [86, 166] width 7 height 7
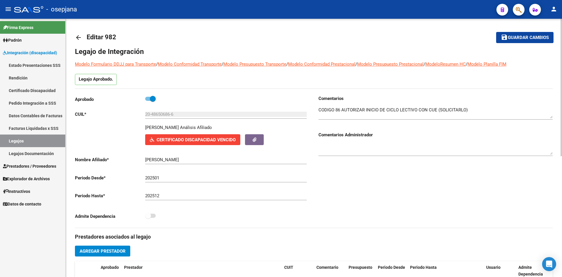
click at [201, 142] on span "Certificado Discapacidad Vencido" at bounding box center [196, 139] width 79 height 5
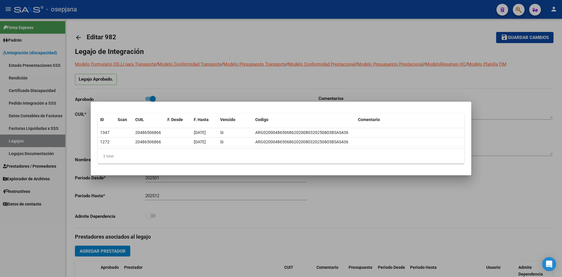
click at [247, 81] on div at bounding box center [281, 138] width 562 height 277
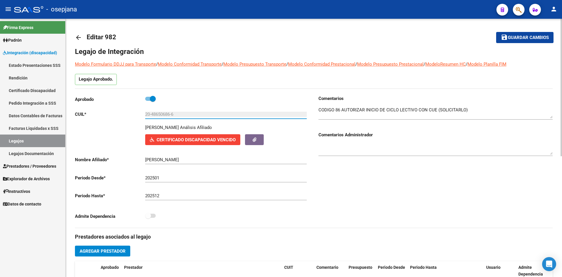
drag, startPoint x: 146, startPoint y: 114, endPoint x: 214, endPoint y: 117, distance: 68.6
click at [214, 117] on div "20-48650686-6 Ingresar CUIL" at bounding box center [226, 112] width 162 height 13
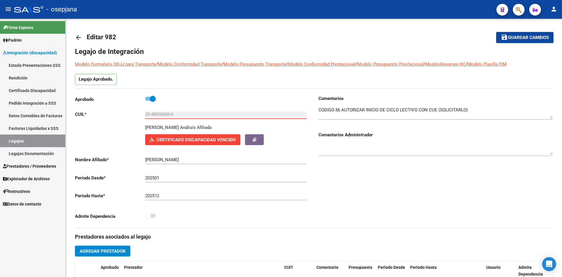
click at [49, 139] on link "Legajos" at bounding box center [32, 140] width 65 height 13
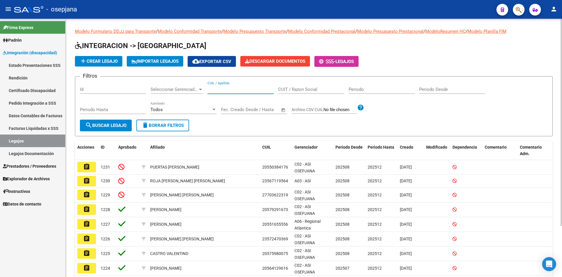
click at [231, 89] on input "CUIL / Apellido" at bounding box center [241, 89] width 66 height 5
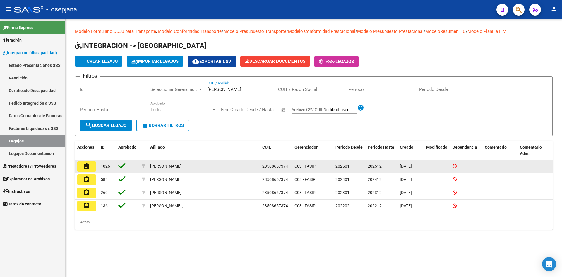
click at [91, 170] on button "assignment" at bounding box center [86, 166] width 19 height 11
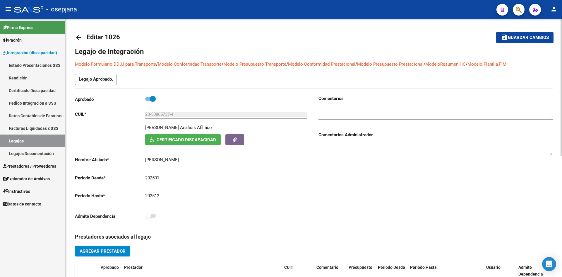
click at [169, 139] on span "Certificado Discapacidad" at bounding box center [186, 139] width 59 height 5
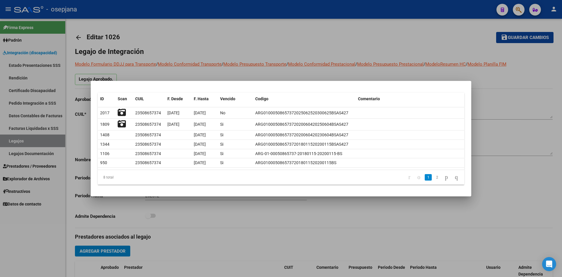
click at [394, 37] on div at bounding box center [281, 138] width 562 height 277
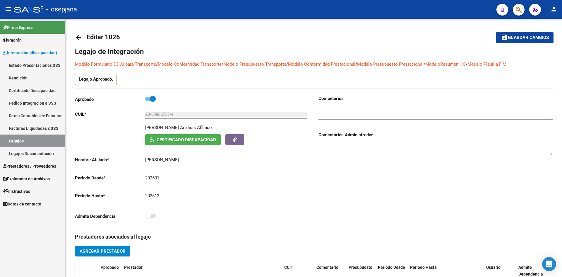
click at [16, 141] on link "Legajos" at bounding box center [32, 140] width 65 height 13
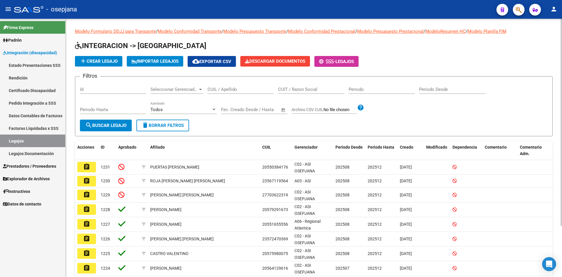
click at [247, 87] on input "CUIL / Apellido" at bounding box center [241, 89] width 66 height 5
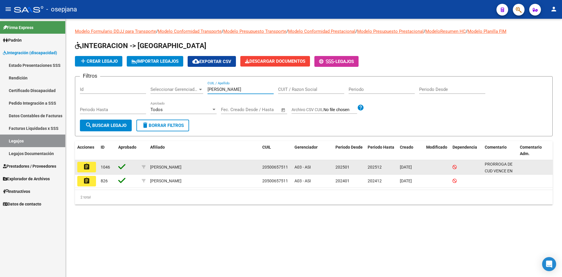
click at [85, 167] on mat-icon "assignment" at bounding box center [86, 166] width 7 height 7
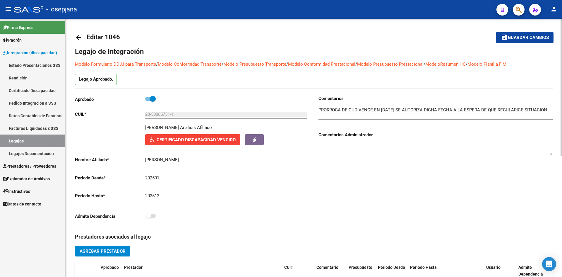
click at [179, 141] on span "Certificado Discapacidad Vencido" at bounding box center [196, 139] width 79 height 5
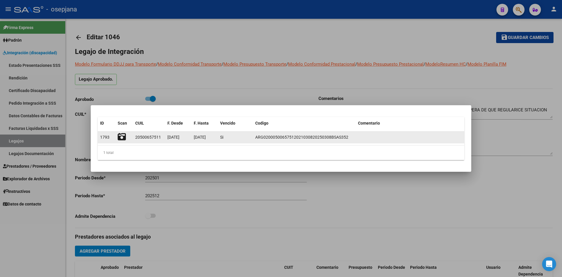
click at [121, 135] on icon at bounding box center [122, 137] width 8 height 8
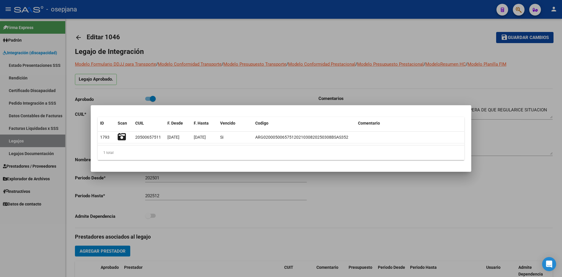
click at [206, 91] on div at bounding box center [281, 138] width 562 height 277
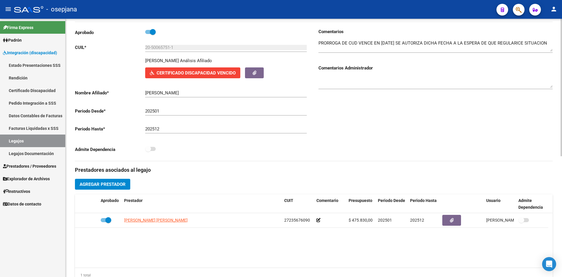
scroll to position [59, 0]
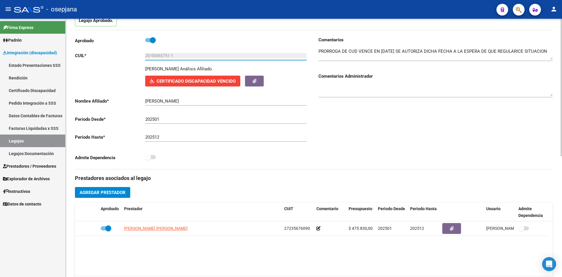
drag, startPoint x: 146, startPoint y: 54, endPoint x: 179, endPoint y: 56, distance: 33.7
click at [179, 56] on input "20-50065751-1" at bounding box center [226, 55] width 162 height 5
click at [176, 79] on span "Certificado Discapacidad Vencido" at bounding box center [196, 80] width 79 height 5
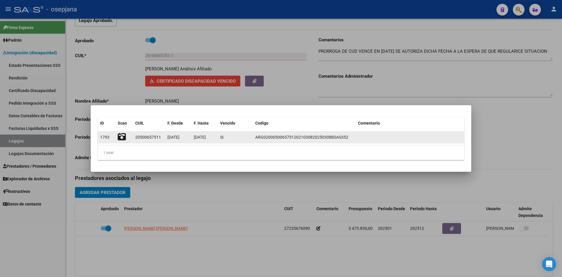
click at [122, 138] on icon at bounding box center [122, 137] width 8 height 8
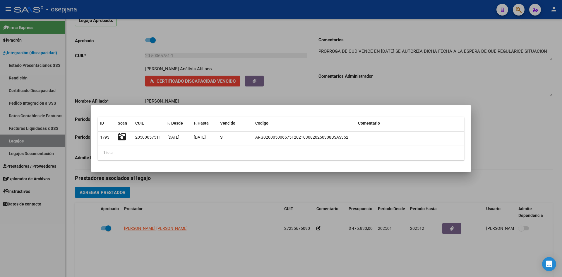
click at [140, 69] on div at bounding box center [281, 138] width 562 height 277
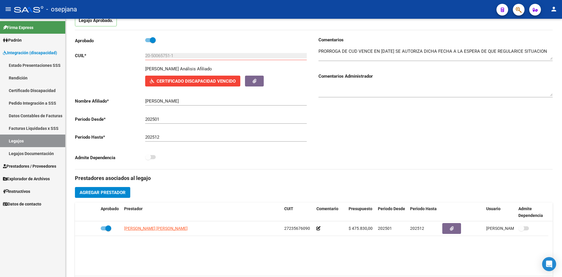
click at [44, 141] on link "Legajos" at bounding box center [32, 140] width 65 height 13
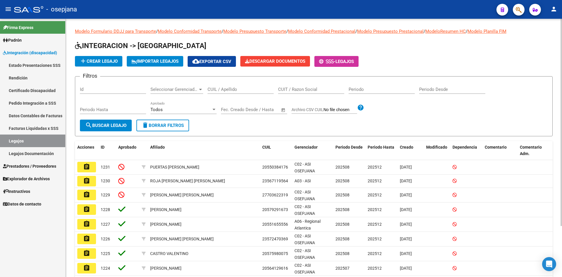
click at [245, 86] on div "CUIL / Apellido" at bounding box center [241, 87] width 66 height 13
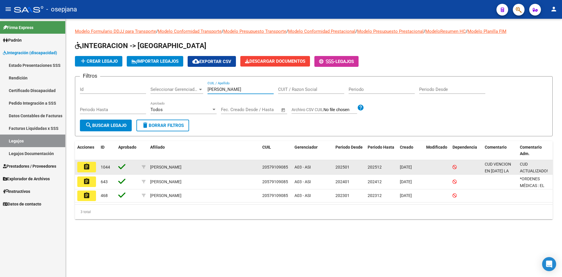
click at [90, 167] on button "assignment" at bounding box center [86, 167] width 19 height 11
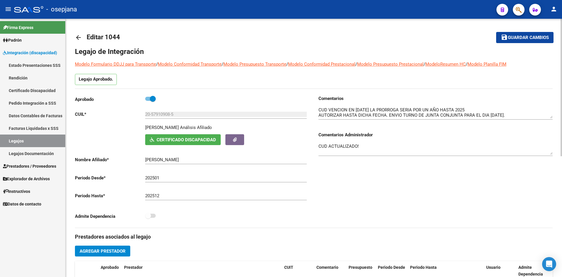
click at [193, 138] on span "Certificado Discapacidad" at bounding box center [186, 139] width 59 height 5
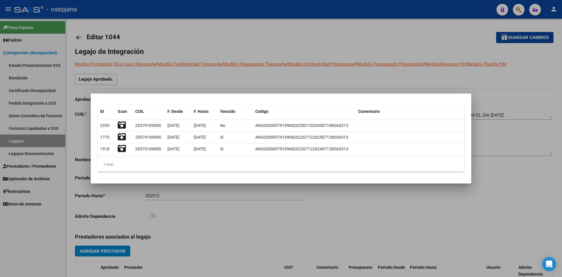
click at [218, 37] on div at bounding box center [281, 138] width 562 height 277
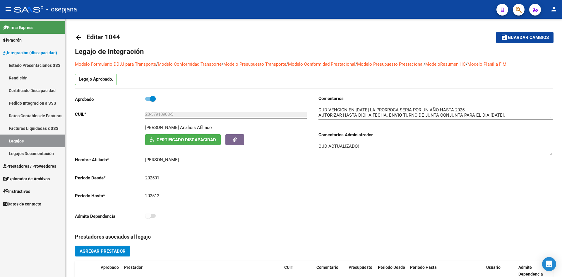
click at [49, 141] on link "Legajos" at bounding box center [32, 140] width 65 height 13
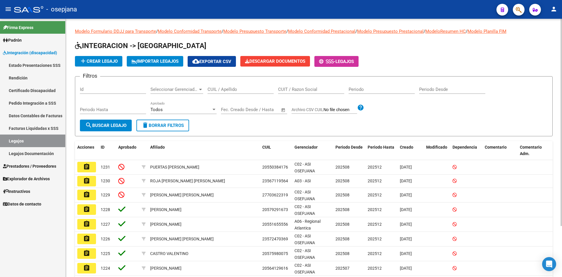
click at [238, 89] on input "CUIL / Apellido" at bounding box center [241, 89] width 66 height 5
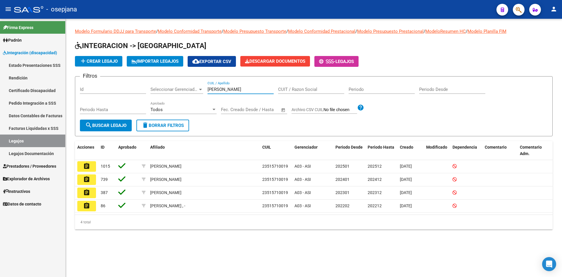
click at [91, 165] on button "assignment" at bounding box center [86, 166] width 19 height 11
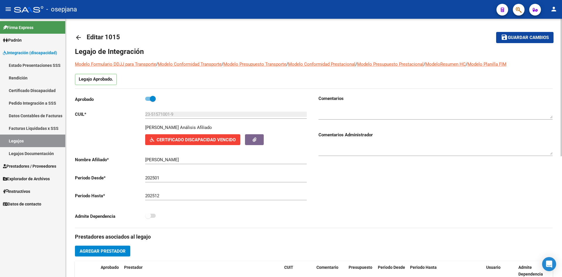
click at [182, 138] on span "Certificado Discapacidad Vencido" at bounding box center [196, 139] width 79 height 5
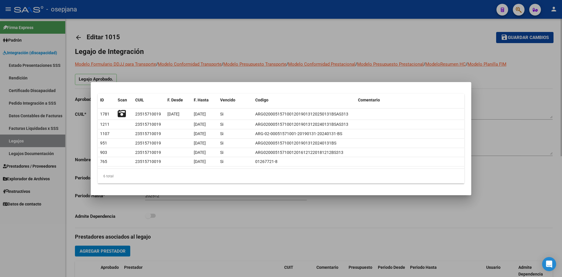
click at [210, 71] on div at bounding box center [281, 138] width 562 height 277
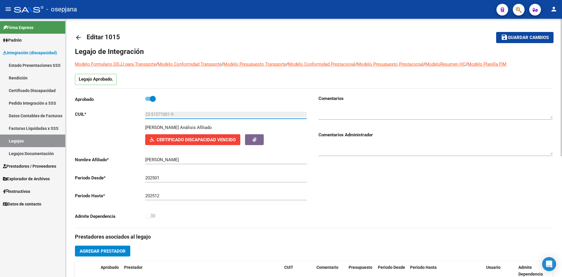
drag, startPoint x: 145, startPoint y: 113, endPoint x: 177, endPoint y: 119, distance: 32.8
click at [177, 119] on div "23-51571001-9 Ingresar CUIL" at bounding box center [226, 115] width 162 height 18
click at [195, 140] on span "Certificado Discapacidad Vencido" at bounding box center [196, 139] width 79 height 5
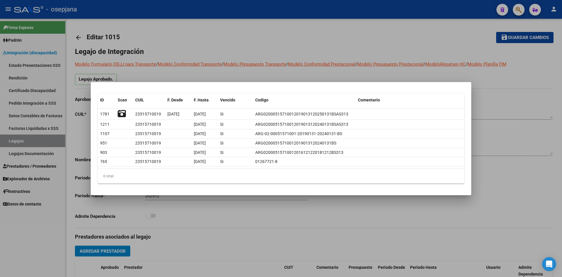
click at [476, 74] on div at bounding box center [281, 138] width 562 height 277
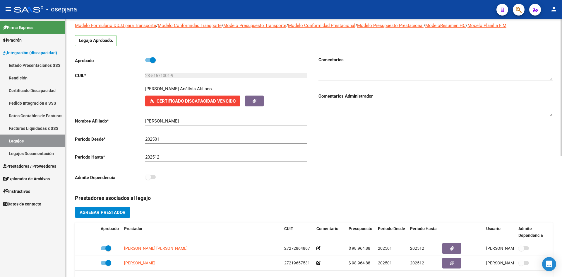
scroll to position [29, 0]
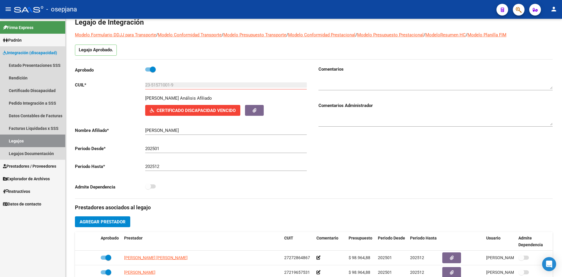
click at [28, 143] on link "Legajos" at bounding box center [32, 140] width 65 height 13
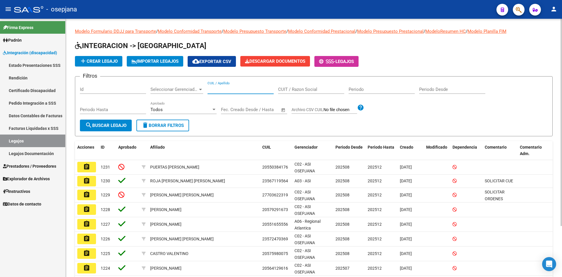
click at [248, 90] on input "CUIL / Apellido" at bounding box center [241, 89] width 66 height 5
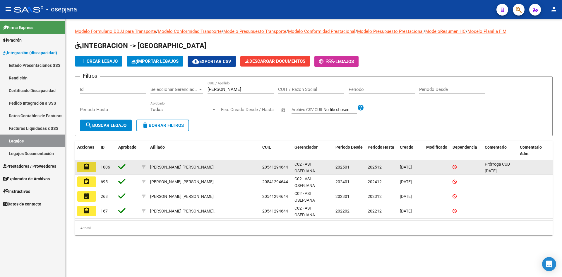
click at [94, 163] on button "assignment" at bounding box center [86, 167] width 19 height 11
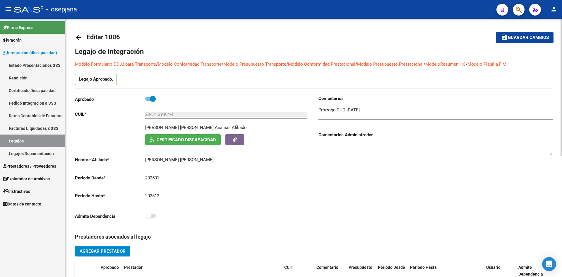
click at [192, 136] on button "Certificado Discapacidad" at bounding box center [183, 139] width 76 height 11
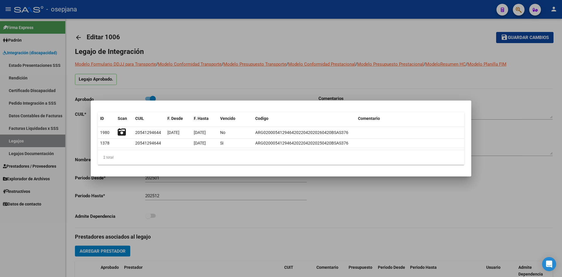
click at [256, 74] on div at bounding box center [281, 138] width 562 height 277
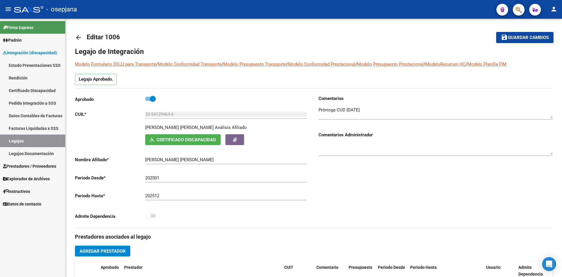
click at [29, 143] on link "Legajos" at bounding box center [32, 140] width 65 height 13
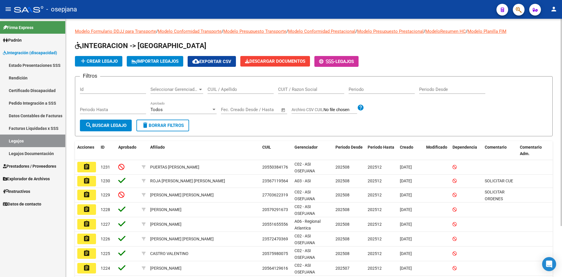
click at [229, 88] on input "CUIL / Apellido" at bounding box center [241, 89] width 66 height 5
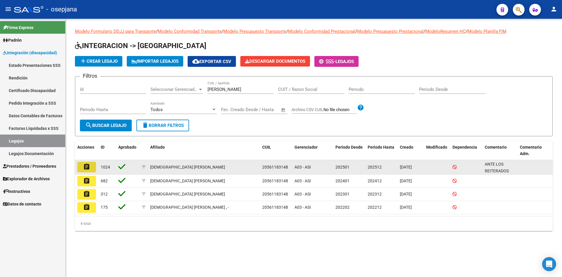
click at [91, 167] on button "assignment" at bounding box center [86, 167] width 19 height 11
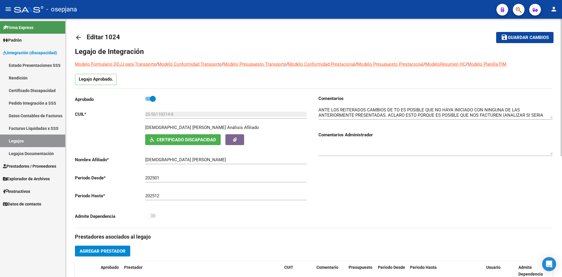
click at [188, 139] on span "Certificado Discapacidad" at bounding box center [186, 139] width 59 height 5
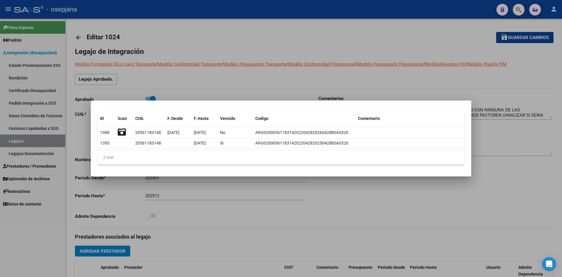
click at [312, 73] on div at bounding box center [281, 138] width 562 height 277
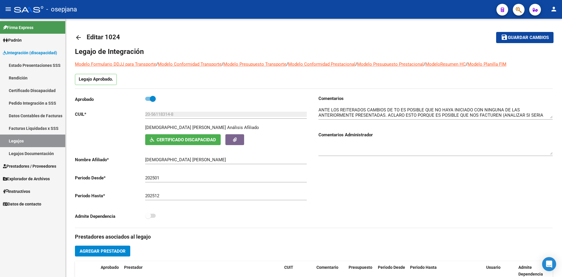
click at [30, 142] on link "Legajos" at bounding box center [32, 140] width 65 height 13
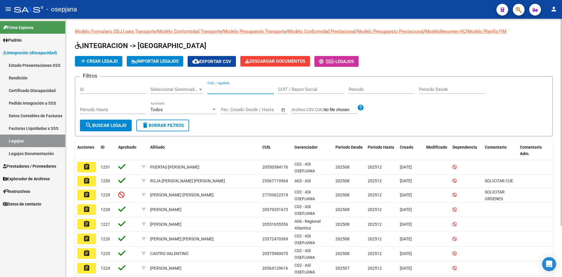
click at [229, 88] on input "CUIL / Apellido" at bounding box center [241, 89] width 66 height 5
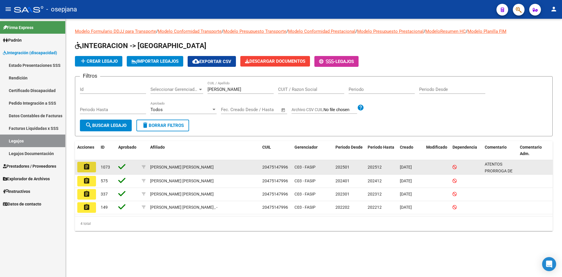
click at [89, 169] on mat-icon "assignment" at bounding box center [86, 166] width 7 height 7
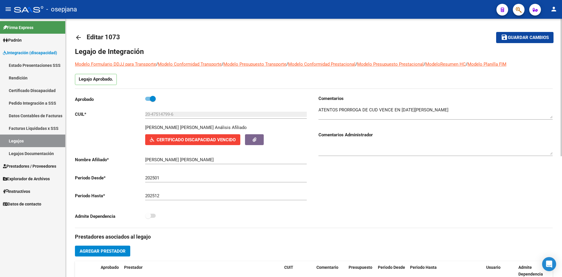
click at [188, 138] on span "Certificado Discapacidad Vencido" at bounding box center [196, 139] width 79 height 5
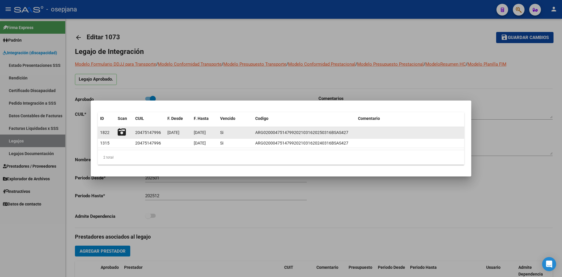
click at [122, 131] on icon at bounding box center [122, 132] width 8 height 8
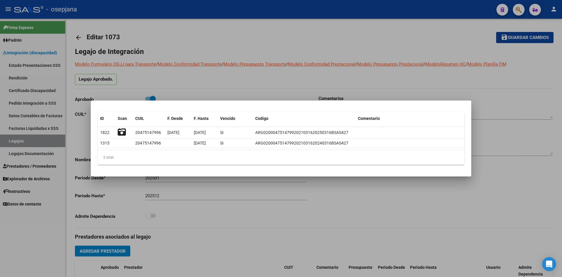
click at [230, 92] on div at bounding box center [281, 138] width 562 height 277
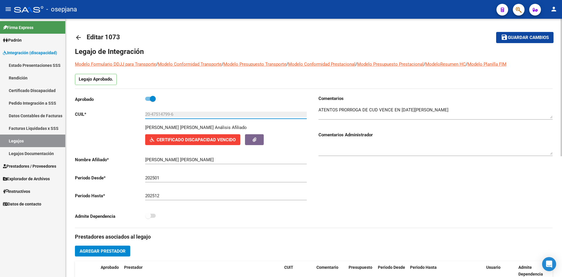
drag, startPoint x: 152, startPoint y: 113, endPoint x: 170, endPoint y: 117, distance: 18.2
click at [170, 117] on input "20-47514799-6" at bounding box center [226, 114] width 162 height 5
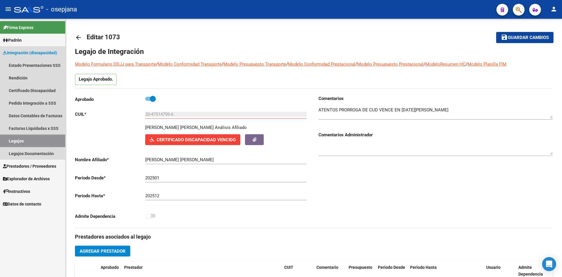
click at [50, 140] on link "Legajos" at bounding box center [32, 140] width 65 height 13
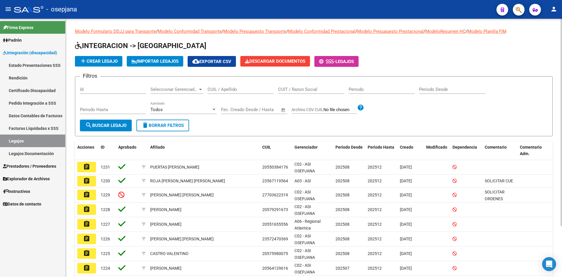
click at [226, 86] on div "CUIL / Apellido" at bounding box center [241, 87] width 66 height 13
click at [230, 89] on input "CUIL / Apellido" at bounding box center [241, 89] width 66 height 5
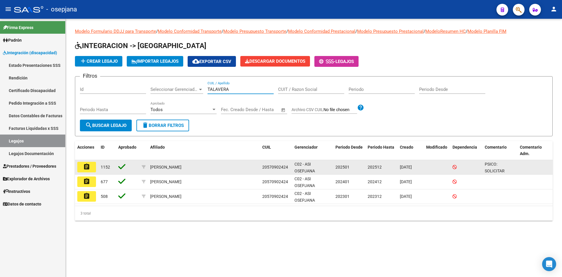
click at [93, 168] on button "assignment" at bounding box center [86, 167] width 19 height 11
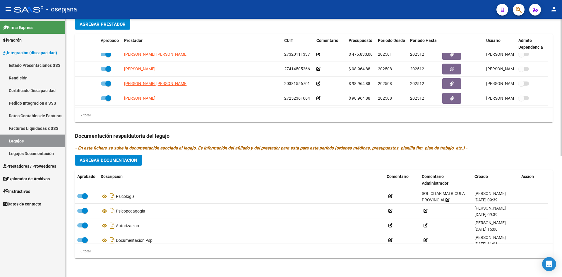
scroll to position [64, 0]
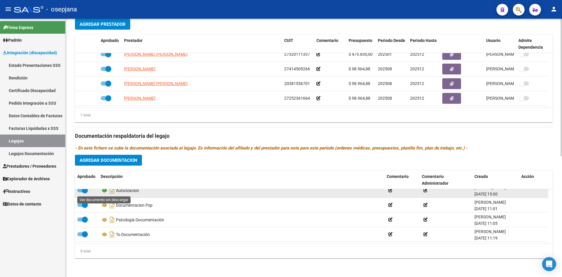
click at [105, 189] on icon at bounding box center [105, 190] width 8 height 7
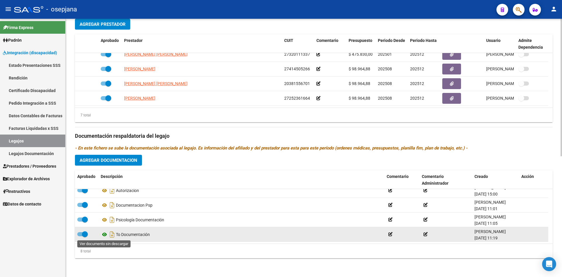
click at [103, 233] on icon at bounding box center [105, 234] width 8 height 7
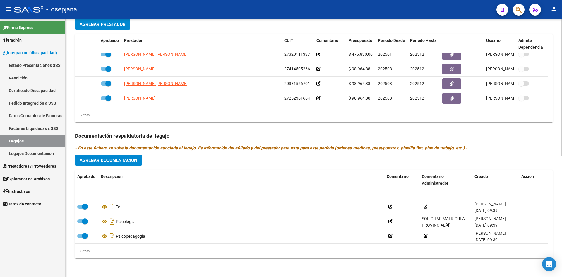
scroll to position [0, 0]
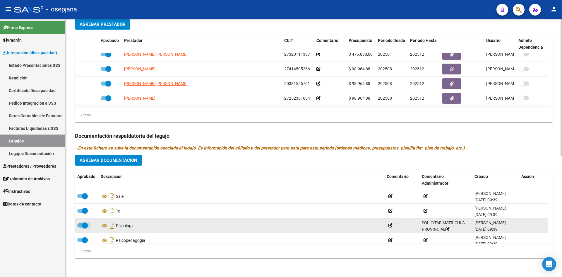
click at [80, 225] on span at bounding box center [82, 225] width 11 height 4
click at [80, 227] on input "checkbox" at bounding box center [80, 227] width 0 height 0
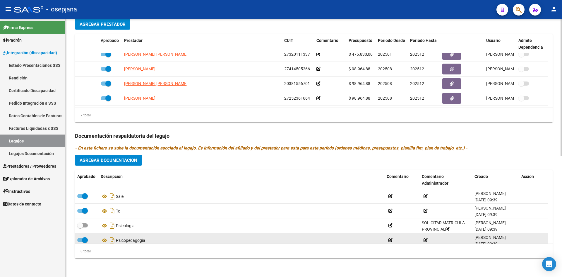
click at [83, 242] on span at bounding box center [85, 240] width 6 height 6
click at [80, 242] on input "checkbox" at bounding box center [80, 242] width 0 height 0
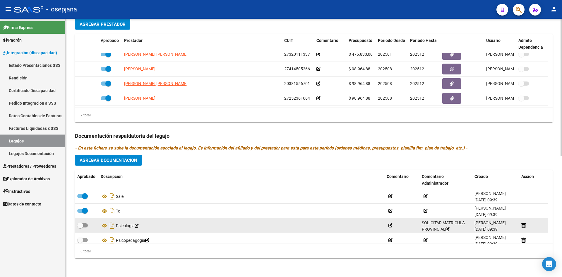
click at [84, 224] on span at bounding box center [82, 225] width 11 height 4
click at [80, 227] on input "checkbox" at bounding box center [80, 227] width 0 height 0
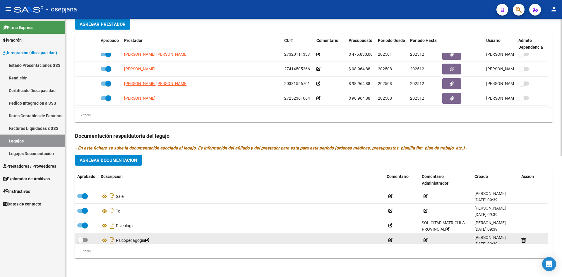
click at [84, 239] on span at bounding box center [82, 240] width 11 height 4
click at [80, 242] on input "checkbox" at bounding box center [80, 242] width 0 height 0
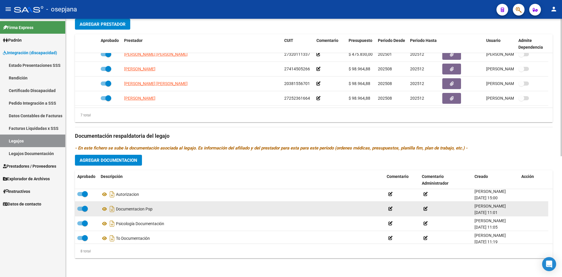
scroll to position [64, 0]
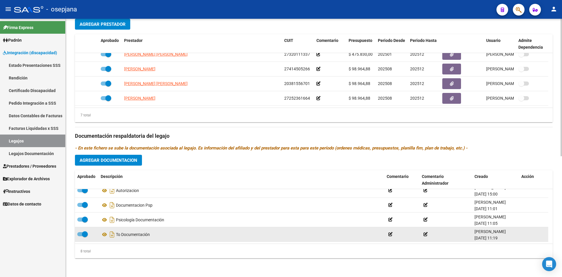
click at [83, 234] on span at bounding box center [85, 234] width 6 height 6
click at [80, 236] on input "checkbox" at bounding box center [80, 236] width 0 height 0
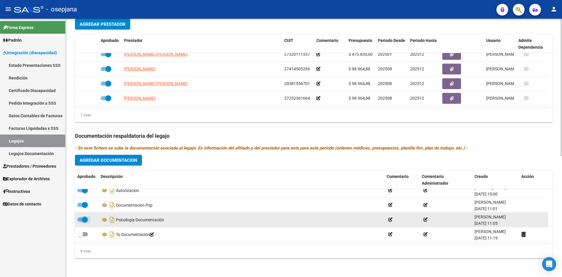
click at [82, 218] on span at bounding box center [85, 219] width 6 height 6
click at [80, 221] on input "checkbox" at bounding box center [80, 221] width 0 height 0
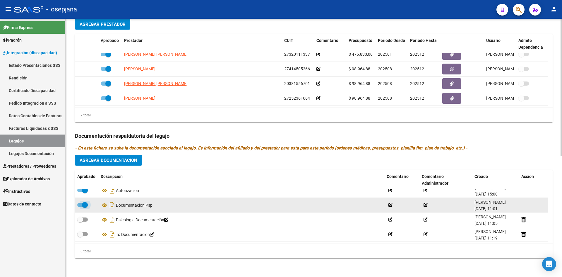
click at [82, 203] on span at bounding box center [85, 205] width 6 height 6
click at [80, 207] on input "checkbox" at bounding box center [80, 207] width 0 height 0
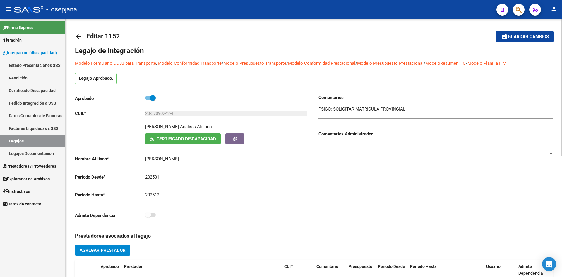
scroll to position [0, 0]
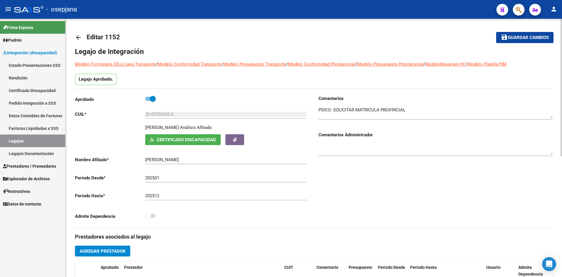
click at [510, 37] on span "Guardar cambios" at bounding box center [528, 37] width 41 height 5
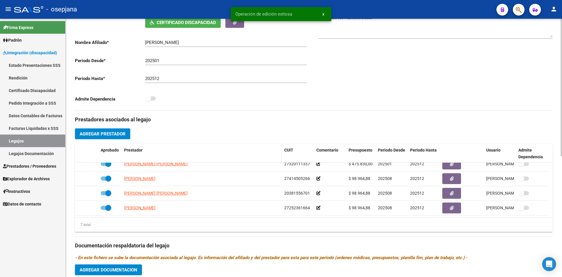
scroll to position [227, 0]
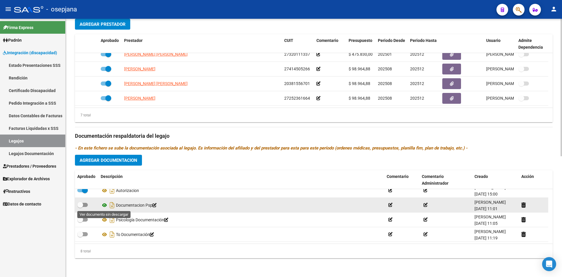
click at [105, 206] on icon at bounding box center [105, 204] width 8 height 7
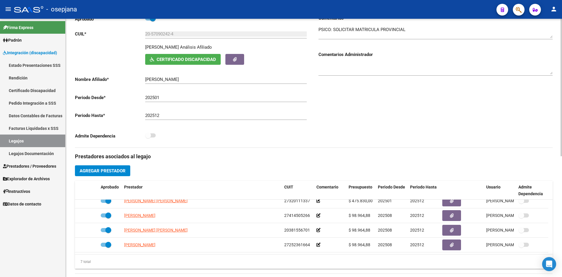
scroll to position [0, 0]
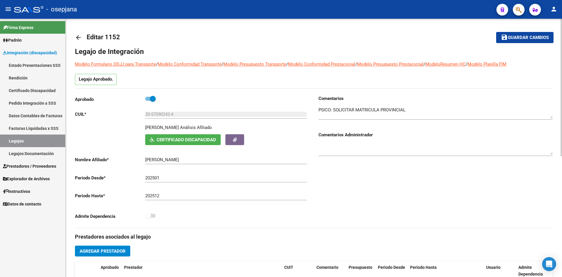
click at [516, 41] on button "save Guardar cambios" at bounding box center [524, 37] width 57 height 11
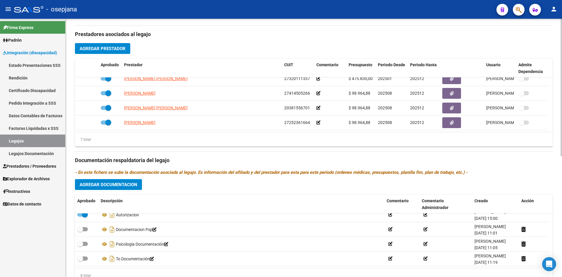
scroll to position [227, 0]
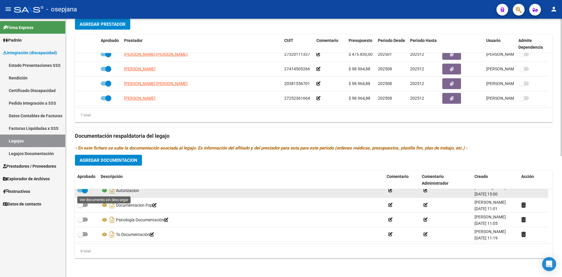
click at [104, 191] on icon at bounding box center [105, 190] width 8 height 7
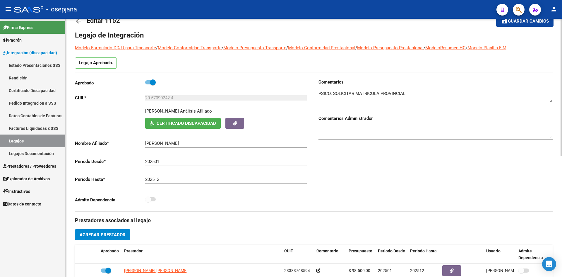
scroll to position [0, 0]
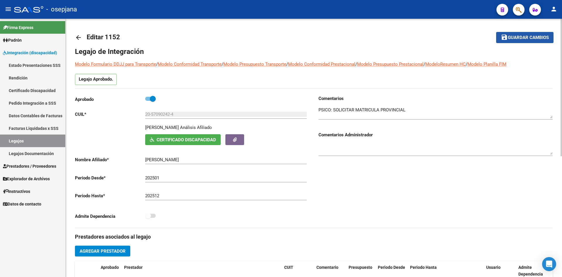
click at [511, 34] on button "save Guardar cambios" at bounding box center [524, 37] width 57 height 11
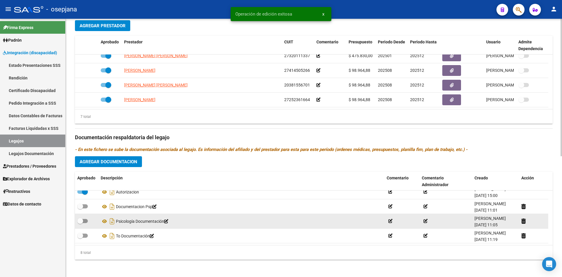
scroll to position [227, 0]
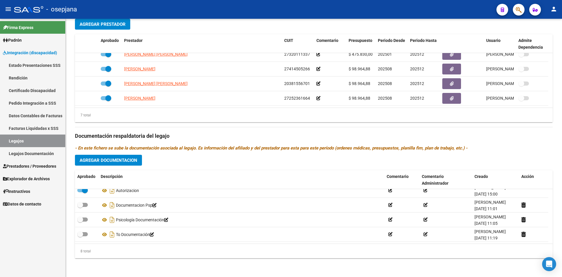
click at [46, 51] on span "Integración (discapacidad)" at bounding box center [30, 52] width 54 height 6
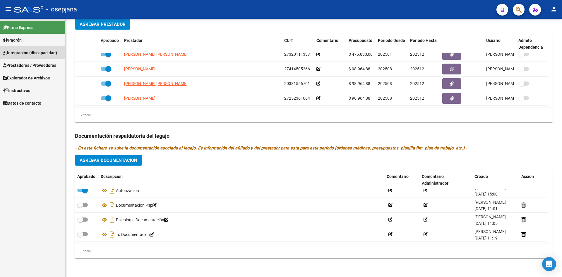
click at [46, 51] on span "Integración (discapacidad)" at bounding box center [30, 52] width 54 height 6
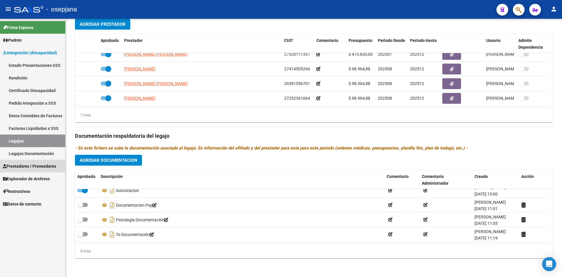
click at [37, 165] on span "Prestadores / Proveedores" at bounding box center [29, 166] width 53 height 6
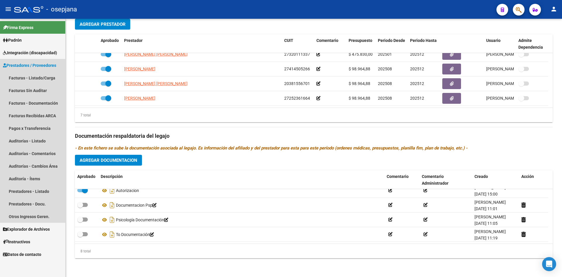
click at [24, 66] on span "Prestadores / Proveedores" at bounding box center [29, 65] width 53 height 6
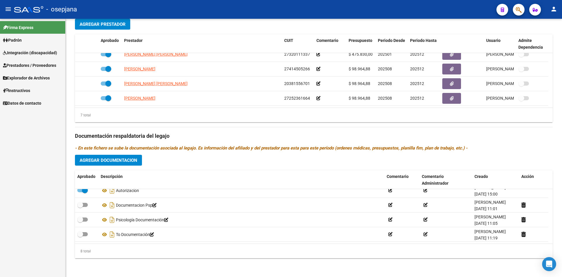
click at [18, 76] on span "Explorador de Archivos" at bounding box center [26, 78] width 47 height 6
click at [20, 90] on link "Integración" at bounding box center [32, 90] width 65 height 13
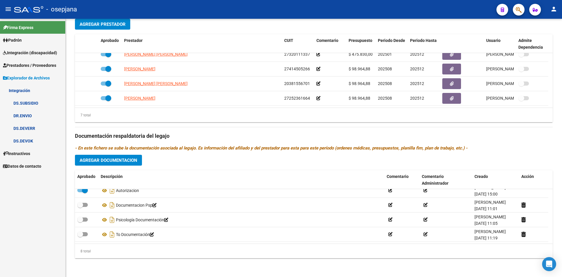
click at [42, 208] on div "Firma Express Padrón Afiliados Empadronados Doc. Respaldatoria Integración (dis…" at bounding box center [32, 148] width 65 height 258
click at [32, 53] on span "Integración (discapacidad)" at bounding box center [30, 52] width 54 height 6
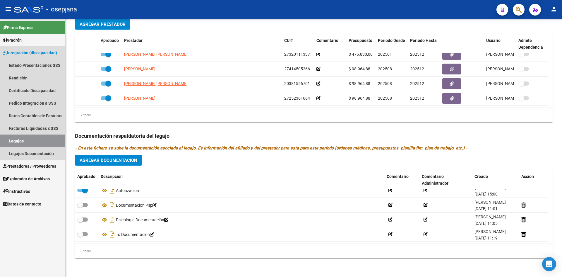
click at [15, 140] on link "Legajos" at bounding box center [32, 140] width 65 height 13
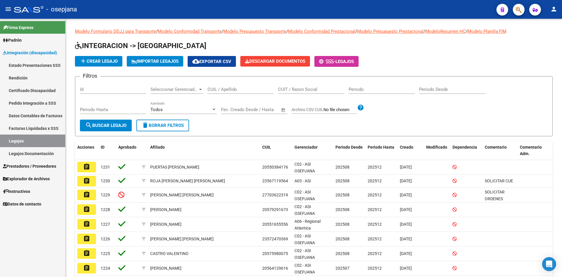
click at [20, 50] on span "Integración (discapacidad)" at bounding box center [30, 52] width 54 height 6
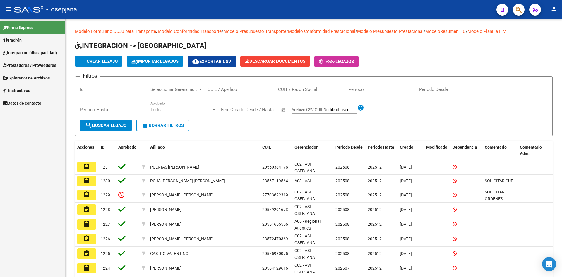
click at [22, 66] on span "Prestadores / Proveedores" at bounding box center [29, 65] width 53 height 6
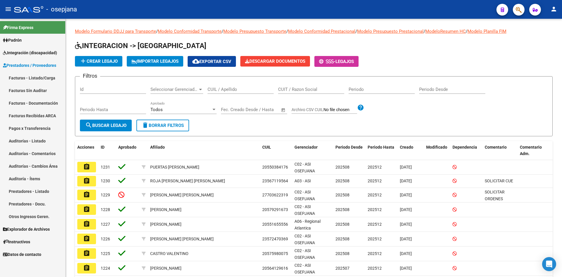
click at [27, 186] on link "Prestadores - Listado" at bounding box center [32, 191] width 65 height 13
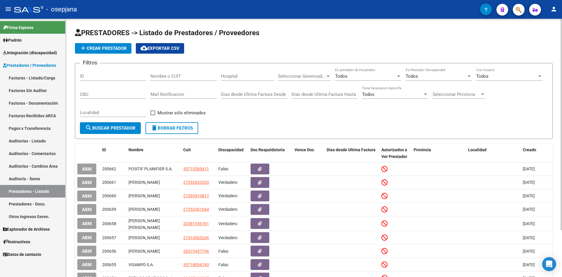
click at [189, 76] on input "Nombre o CUIT" at bounding box center [183, 75] width 66 height 5
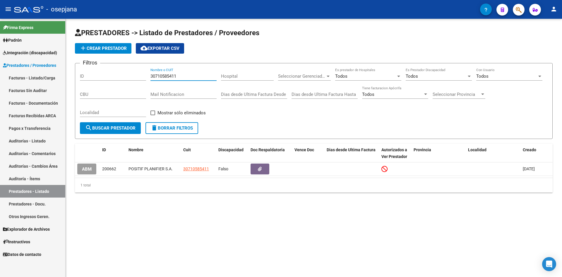
drag, startPoint x: 187, startPoint y: 77, endPoint x: 119, endPoint y: 74, distance: 68.8
click at [119, 74] on div "Filtros ID 30710585411 Nombre o CUIT Hospital Seleccionar Gerenciador Seleccion…" at bounding box center [314, 95] width 468 height 54
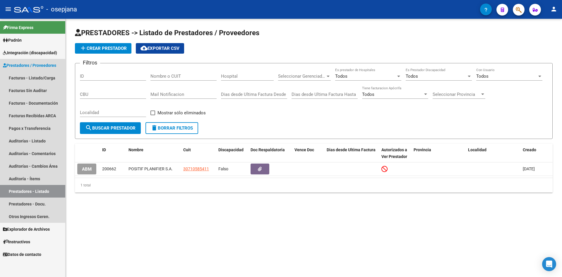
click at [45, 191] on link "Prestadores - Listado" at bounding box center [32, 191] width 65 height 13
click at [38, 189] on link "Prestadores - Listado" at bounding box center [32, 191] width 65 height 13
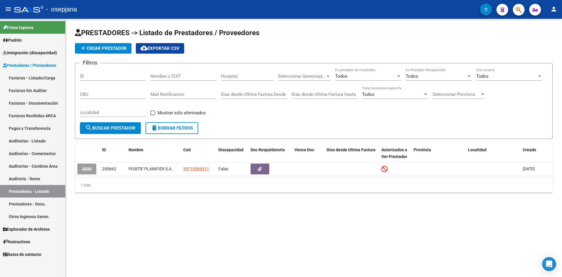
click at [31, 61] on link "Prestadores / Proveedores" at bounding box center [32, 65] width 65 height 13
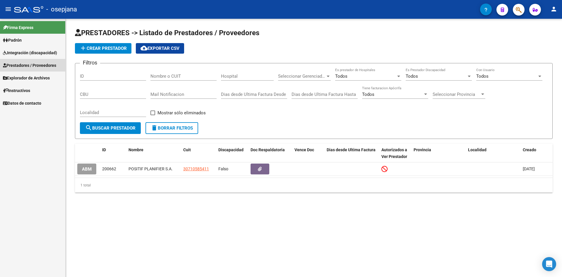
click at [31, 61] on link "Prestadores / Proveedores" at bounding box center [32, 65] width 65 height 13
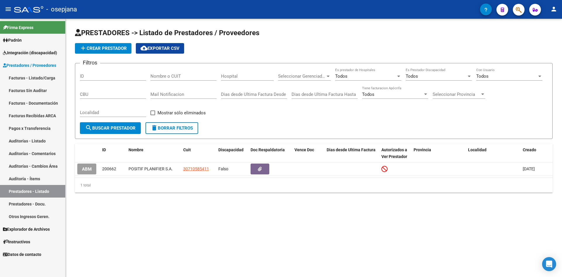
click at [35, 188] on link "Prestadores - Listado" at bounding box center [32, 191] width 65 height 13
click at [44, 52] on span "Integración (discapacidad)" at bounding box center [30, 52] width 54 height 6
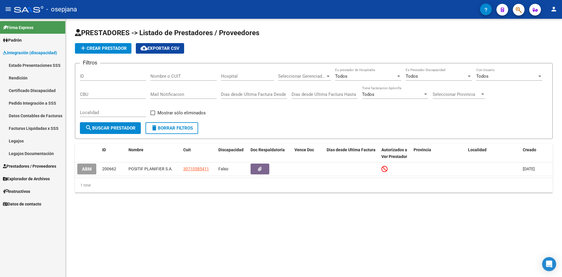
click at [18, 60] on link "Estado Presentaciones SSS" at bounding box center [32, 65] width 65 height 13
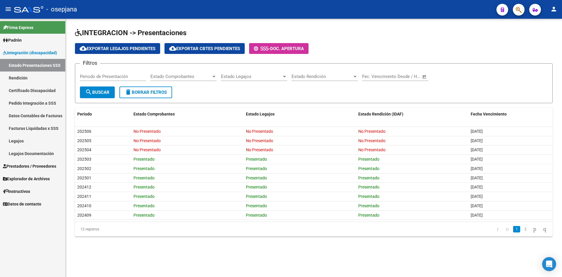
click at [37, 185] on link "Instructivos" at bounding box center [32, 191] width 65 height 13
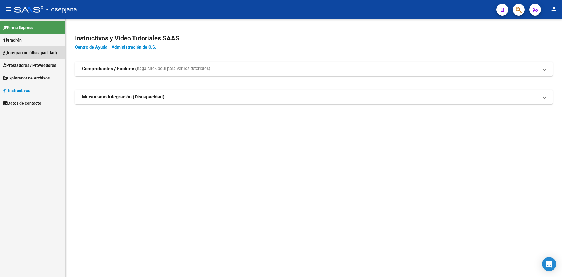
click at [26, 51] on span "Integración (discapacidad)" at bounding box center [30, 52] width 54 height 6
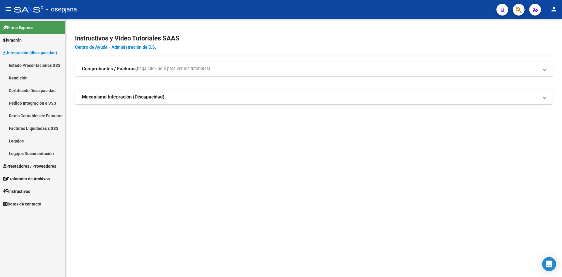
click at [35, 51] on span "Integración (discapacidad)" at bounding box center [30, 52] width 54 height 6
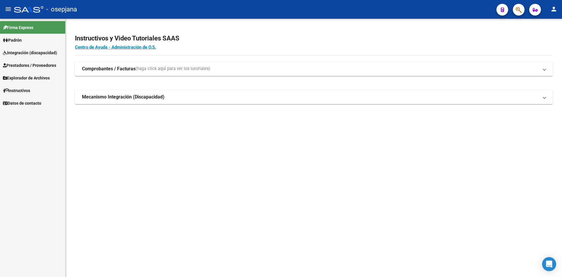
click at [35, 51] on span "Integración (discapacidad)" at bounding box center [30, 52] width 54 height 6
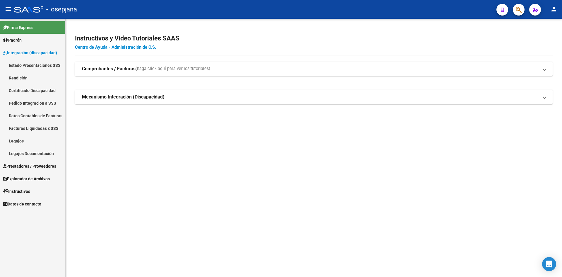
click at [35, 167] on span "Prestadores / Proveedores" at bounding box center [29, 166] width 53 height 6
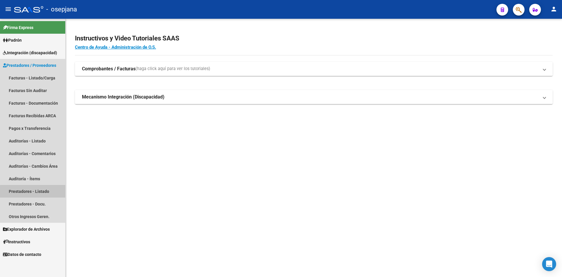
click at [48, 193] on link "Prestadores - Listado" at bounding box center [32, 191] width 65 height 13
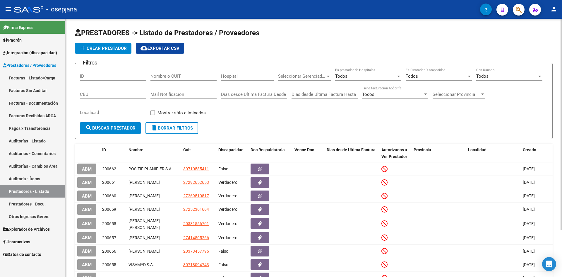
click at [168, 76] on input "Nombre o CUIT" at bounding box center [183, 75] width 66 height 5
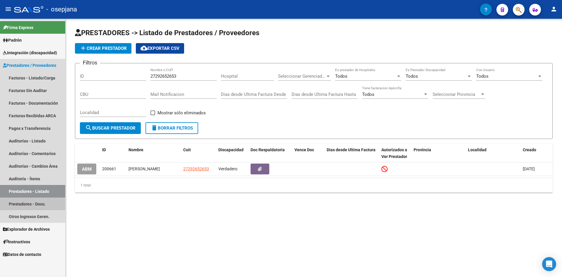
click at [41, 204] on link "Prestadores - Docu." at bounding box center [32, 203] width 65 height 13
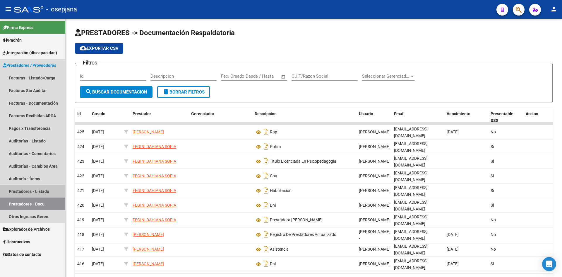
click at [28, 192] on link "Prestadores - Listado" at bounding box center [32, 191] width 65 height 13
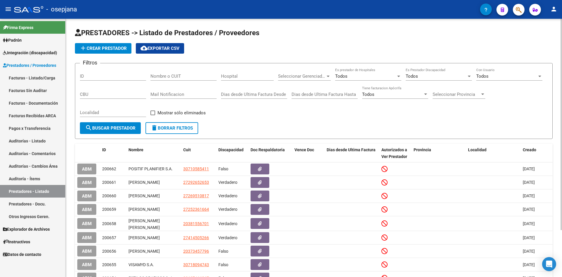
click at [179, 74] on input "Nombre o CUIT" at bounding box center [183, 75] width 66 height 5
